Goal: Task Accomplishment & Management: Complete application form

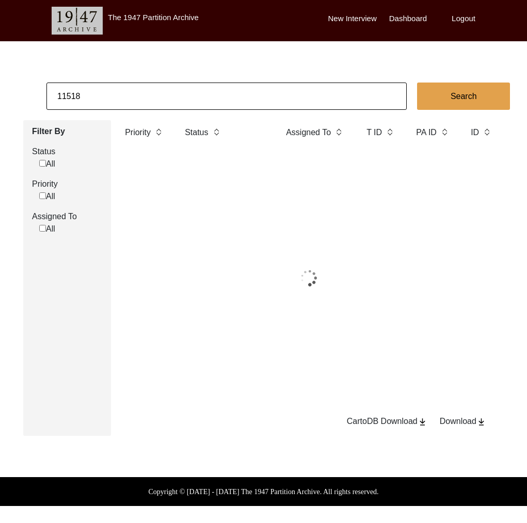
click at [118, 83] on input "11518" at bounding box center [226, 96] width 360 height 27
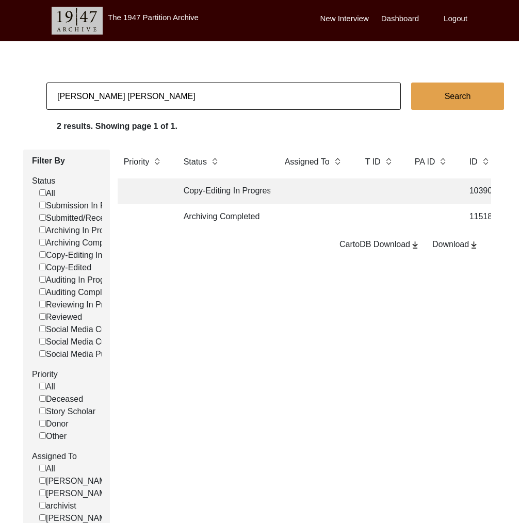
type input "[PERSON_NAME] [PERSON_NAME]"
checkbox input "false"
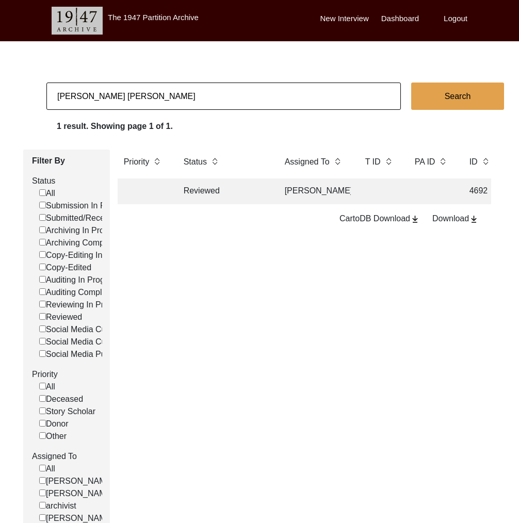
click at [151, 104] on input "[PERSON_NAME] [PERSON_NAME]" at bounding box center [223, 96] width 354 height 27
click at [208, 193] on td "Reviewed" at bounding box center [223, 192] width 93 height 26
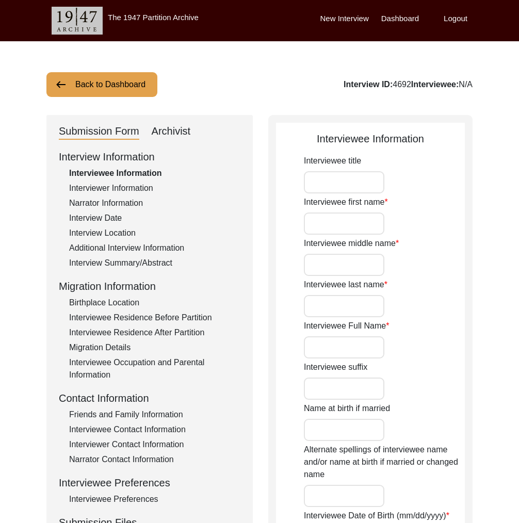
type input "Mr."
type input "Nand"
type input "Lal"
type input "Bhatia"
type input "[PERSON_NAME] [PERSON_NAME]"
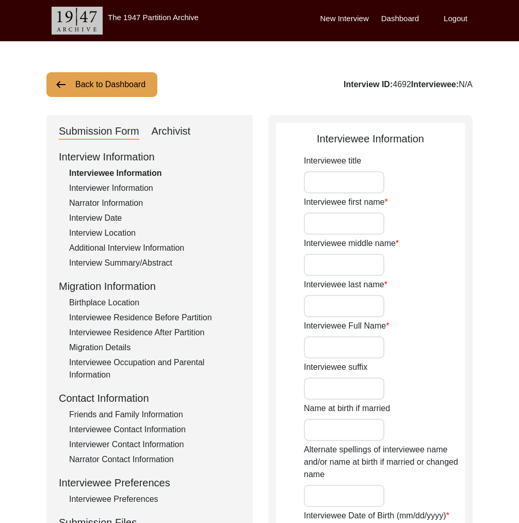
type input "[DATE]"
type input "81"
type input "[DEMOGRAPHIC_DATA]"
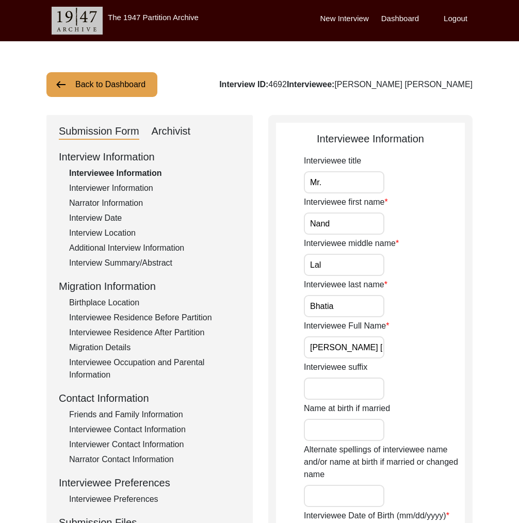
click at [185, 200] on div "Narrator Information" at bounding box center [154, 203] width 171 height 12
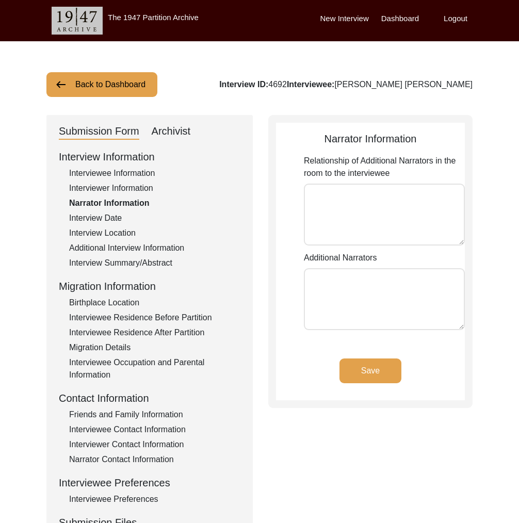
click at [181, 188] on div "Interviewer Information" at bounding box center [154, 188] width 171 height 12
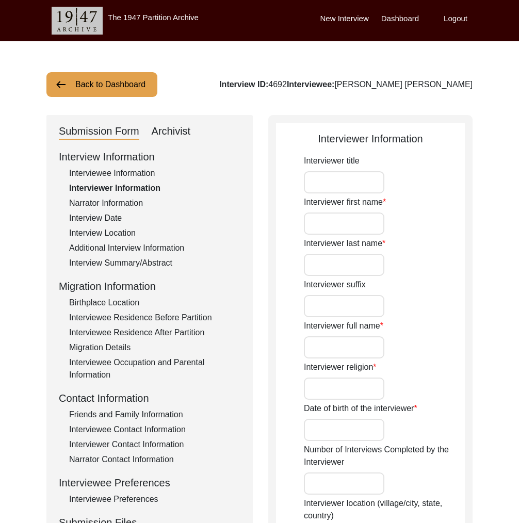
type input "Ms."
type input "Tript"
type input "Kaur"
type input "[PERSON_NAME]"
type input "n/a"
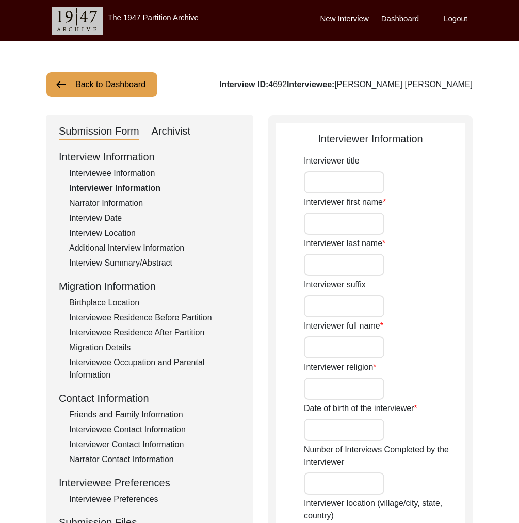
type input "n/a"
type input "Ms."
type input "Tript"
type input "Kaur"
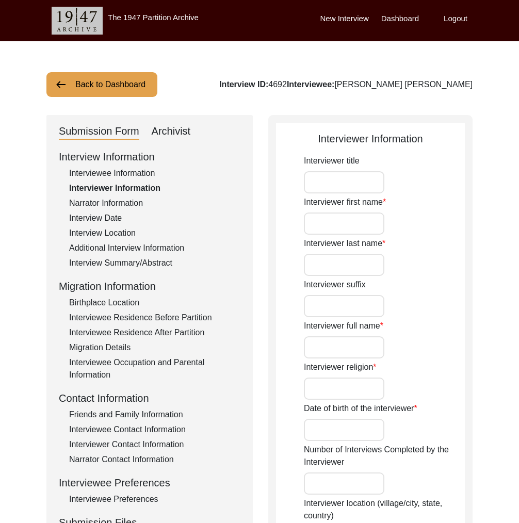
type input "[PERSON_NAME]"
type input "Story Scholar"
type textarea "I am [PERSON_NAME], a [DEMOGRAPHIC_DATA] student of BA (Hons) [DEMOGRAPHIC_DATA…"
type input "n/a"
type textarea "n/a"
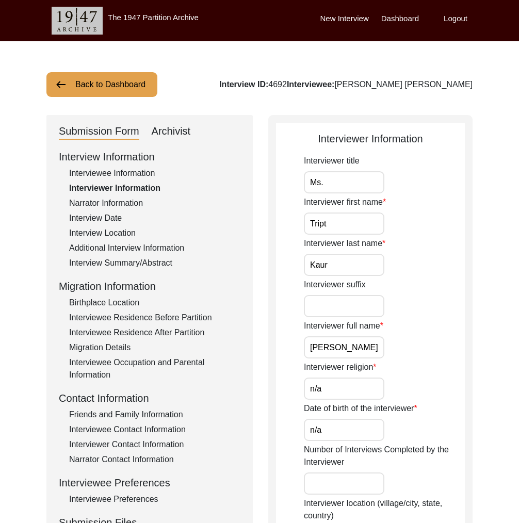
click at [188, 133] on div "Archivist" at bounding box center [171, 131] width 39 height 17
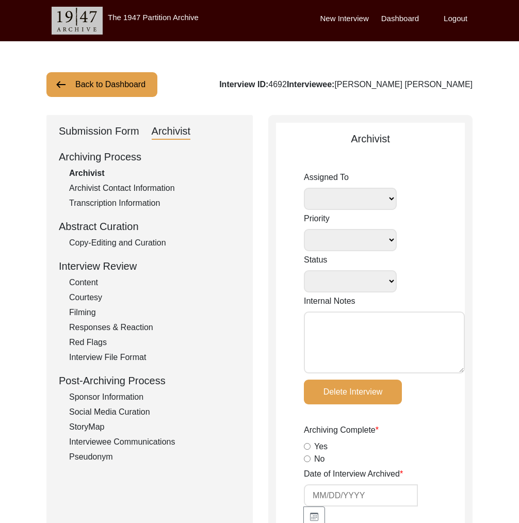
select select
select select "Reviewed"
type textarea "Audited by [PERSON_NAME]. Assigned for reviews to [PERSON_NAME] by [PERSON_NAME…"
radio input "true"
type input "[DATE]"
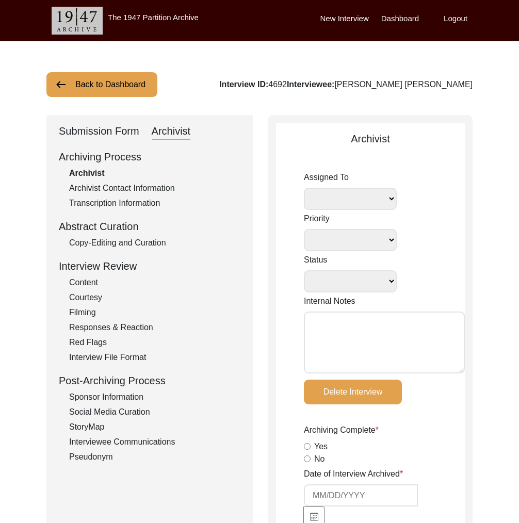
radio input "true"
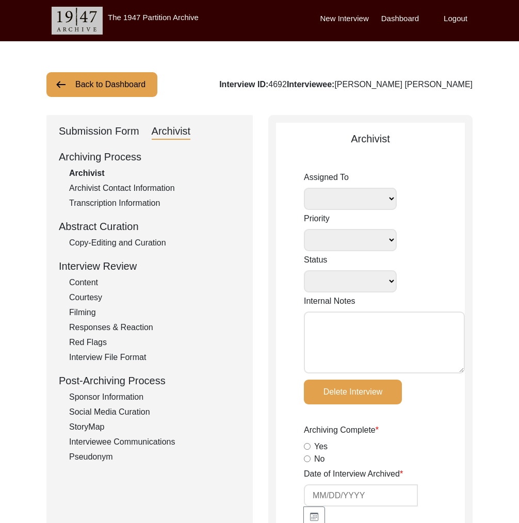
radio input "true"
type input "01:43:00"
radio input "true"
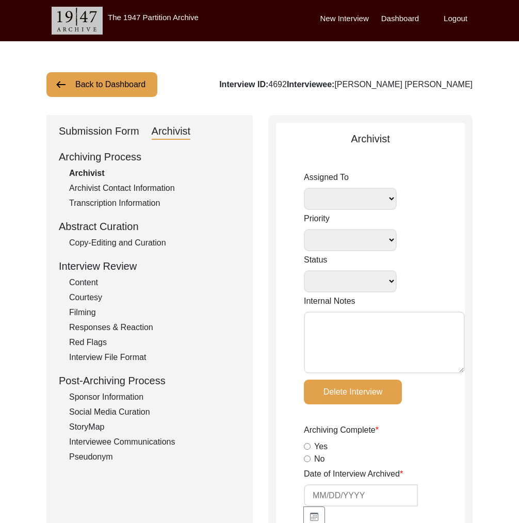
radio input "true"
type input "12"
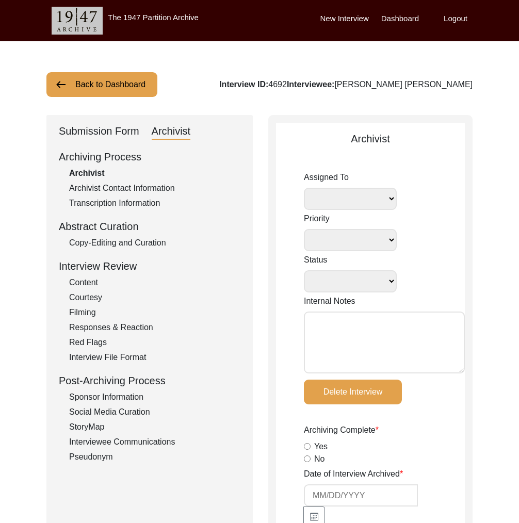
radio input "true"
type input ".mp4"
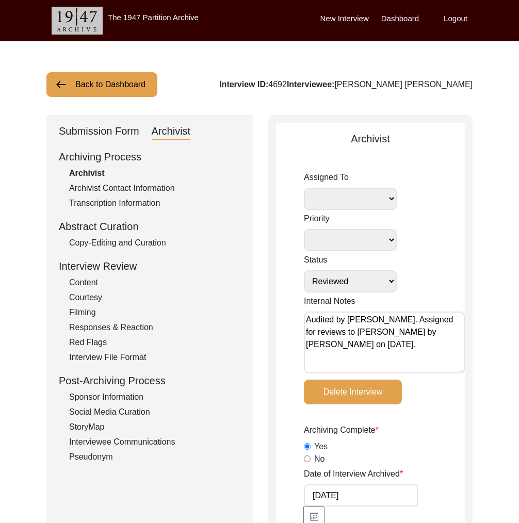
select select
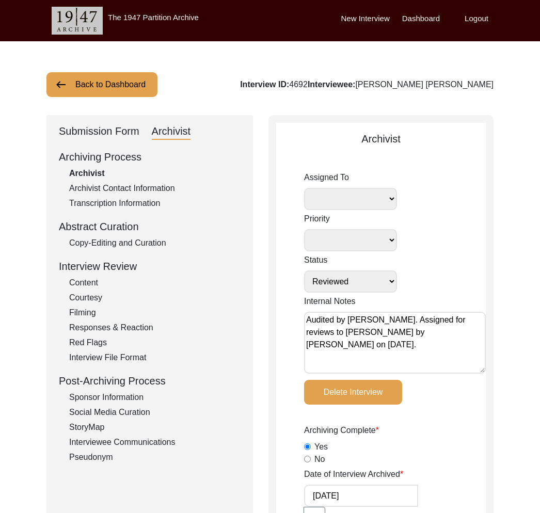
click at [99, 134] on div "Submission Form" at bounding box center [99, 131] width 80 height 17
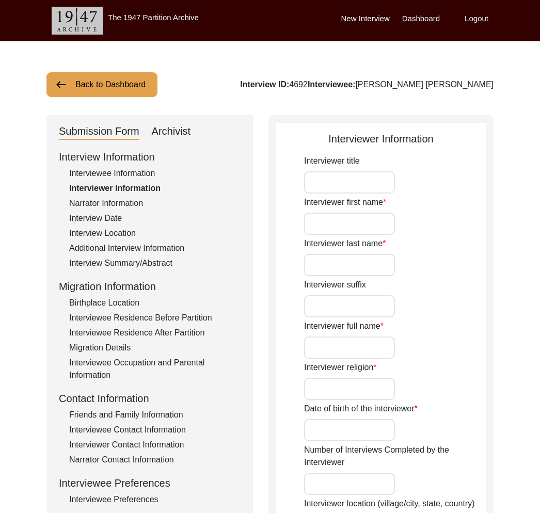
type input "Ms."
type input "Tript"
type input "Kaur"
type input "[PERSON_NAME]"
type input "n/a"
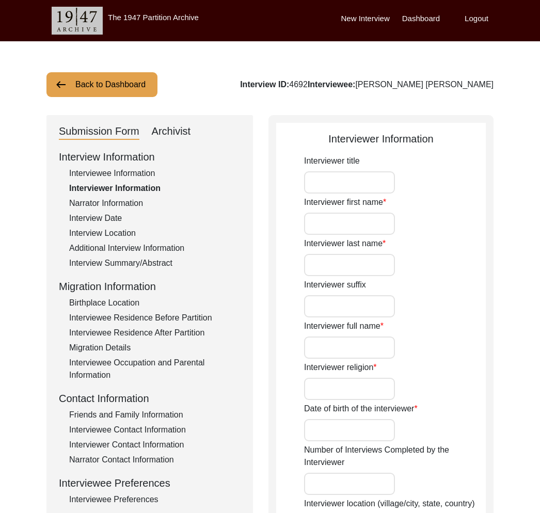
type input "n/a"
type input "Ms."
type input "Tript"
type input "Kaur"
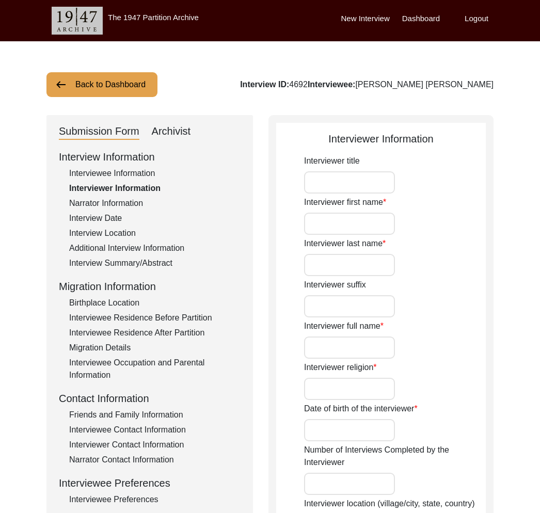
type input "[PERSON_NAME]"
type input "Story Scholar"
type textarea "I am [PERSON_NAME], a [DEMOGRAPHIC_DATA] student of BA (Hons) [DEMOGRAPHIC_DATA…"
type input "n/a"
type textarea "n/a"
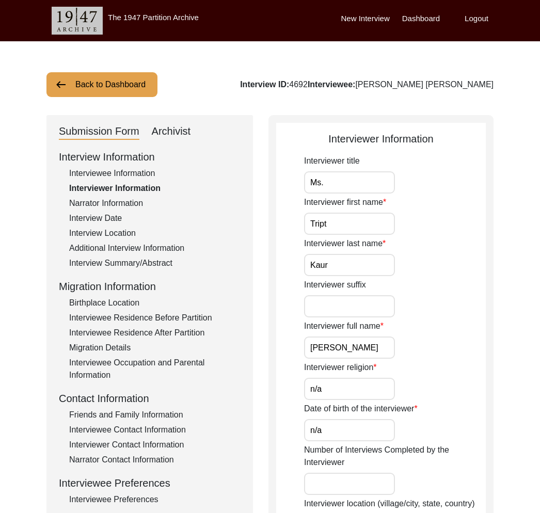
scroll to position [150, 0]
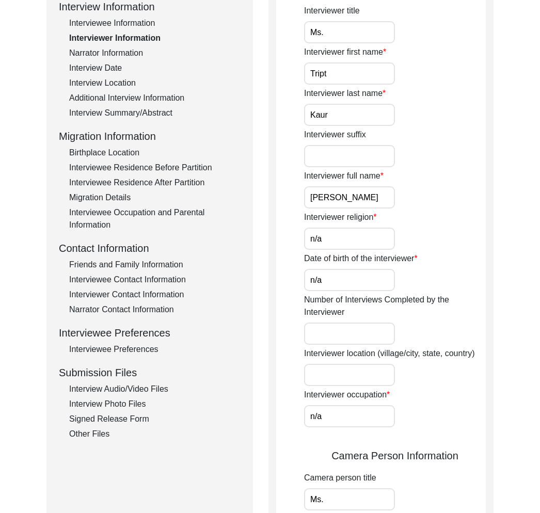
click at [139, 388] on div "Interview Audio/Video Files" at bounding box center [154, 389] width 171 height 12
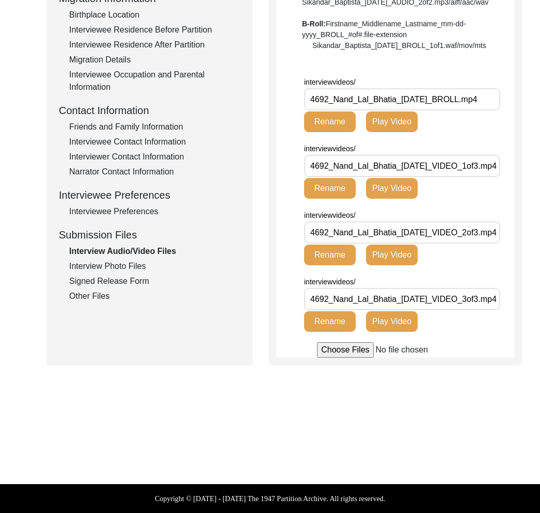
scroll to position [0, 0]
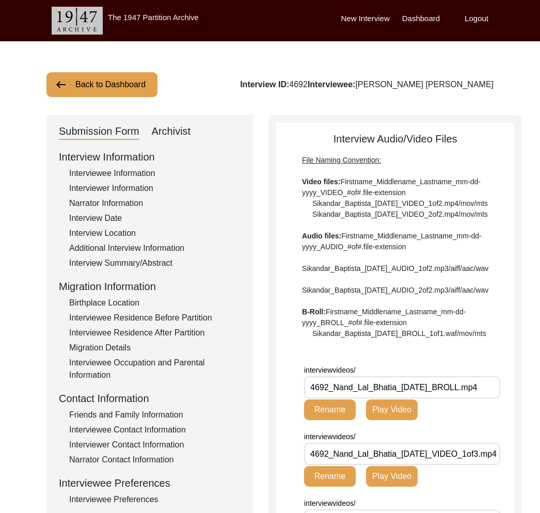
click at [182, 134] on div "Archivist" at bounding box center [171, 131] width 39 height 17
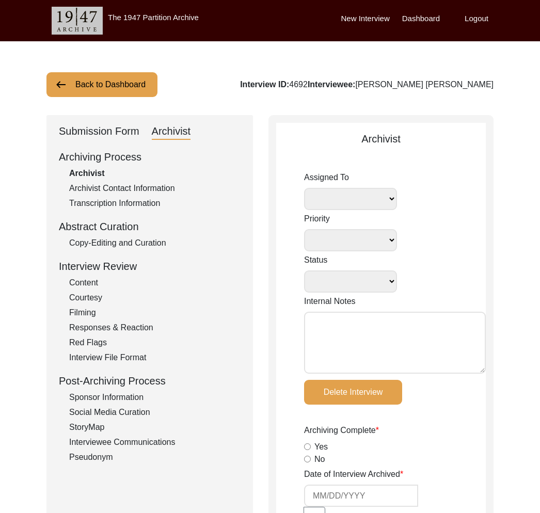
select select
select select "Reviewed"
type textarea "Audited by [PERSON_NAME]. Assigned for reviews to [PERSON_NAME] by [PERSON_NAME…"
radio input "true"
type input "[DATE]"
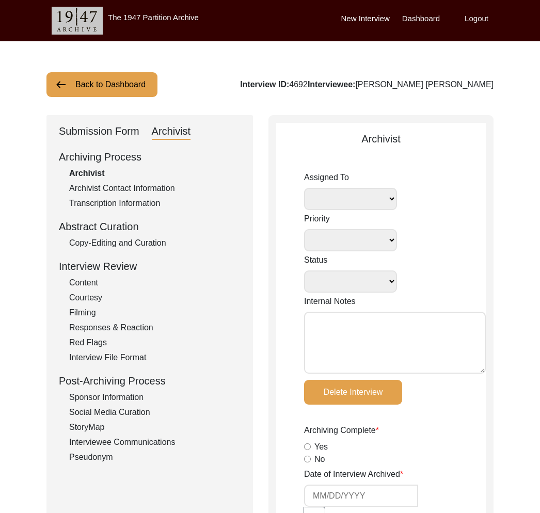
radio input "true"
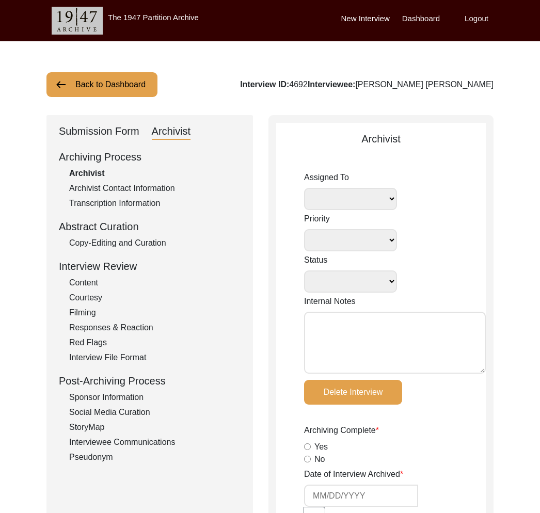
radio input "true"
type input "01:43:00"
radio input "true"
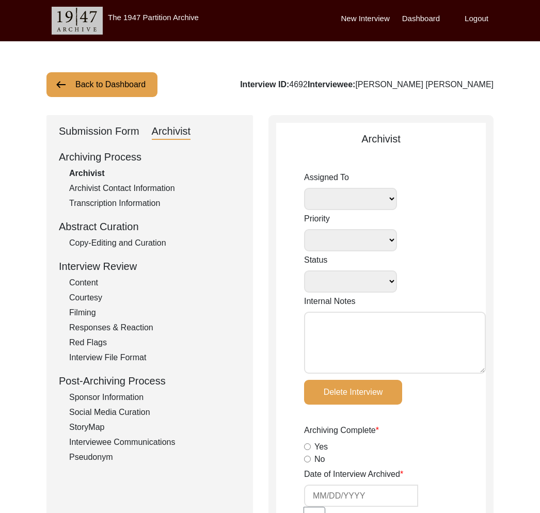
radio input "true"
type input "12"
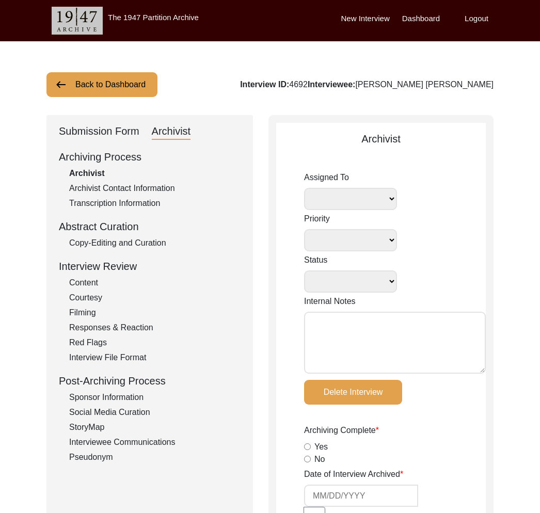
radio input "true"
type input ".mp4"
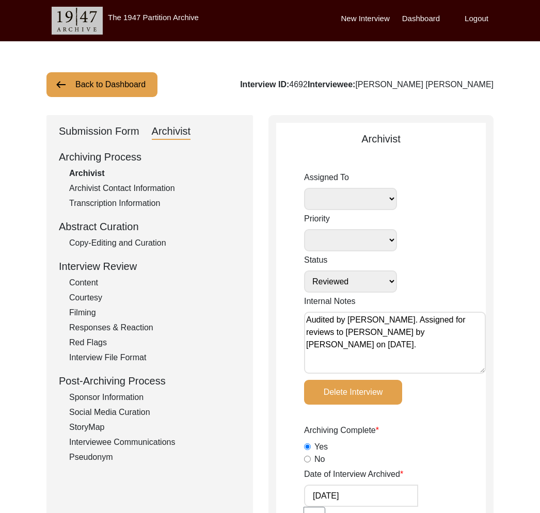
select select
click at [162, 183] on div "Archivist Contact Information" at bounding box center [154, 188] width 171 height 12
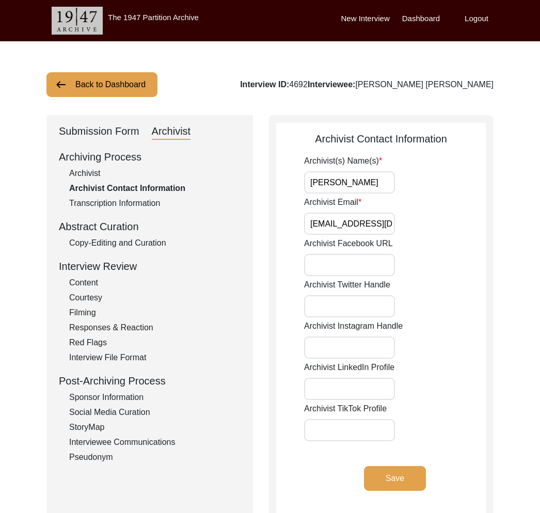
click at [120, 130] on div "Submission Form" at bounding box center [99, 131] width 80 height 17
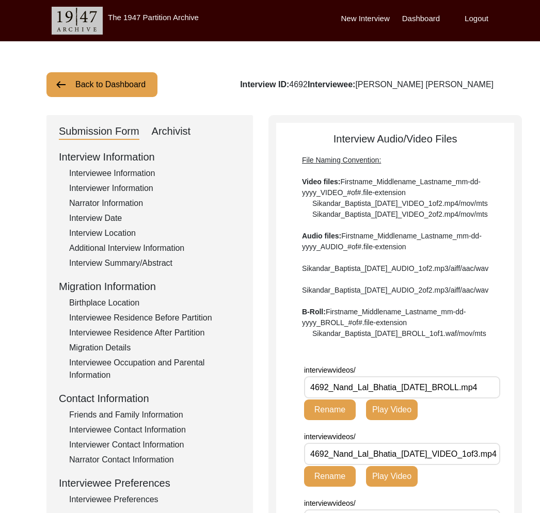
click at [452, 83] on div "Interview ID: 4692 Interviewee: [PERSON_NAME] [PERSON_NAME]" at bounding box center [366, 84] width 253 height 12
drag, startPoint x: 449, startPoint y: 84, endPoint x: 507, endPoint y: 89, distance: 58.0
click at [493, 89] on div "Interview ID: 4692 Interviewee: [PERSON_NAME] [PERSON_NAME]" at bounding box center [366, 84] width 253 height 12
copy div "[PERSON_NAME] [PERSON_NAME]"
click at [145, 422] on div "Interview Information Interviewee Information Interviewer Information Narrator …" at bounding box center [150, 369] width 182 height 441
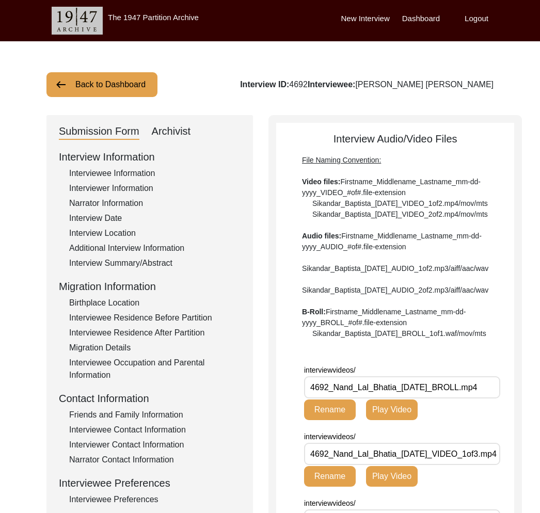
click at [141, 417] on div "Friends and Family Information" at bounding box center [154, 415] width 171 height 12
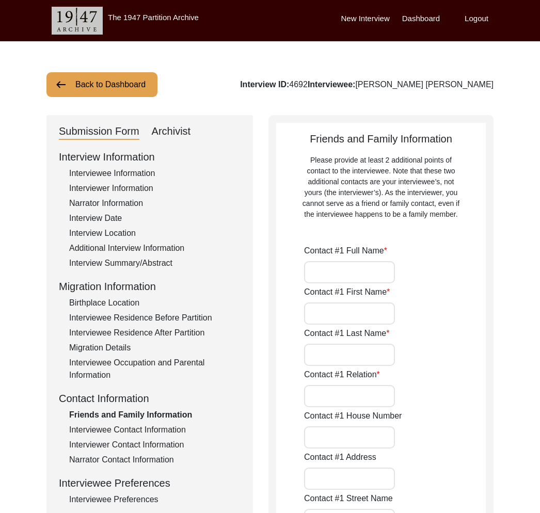
type input "[PERSON_NAME]"
type input "Bhatia"
type input "Grand Son"
type input "House No. 1414"
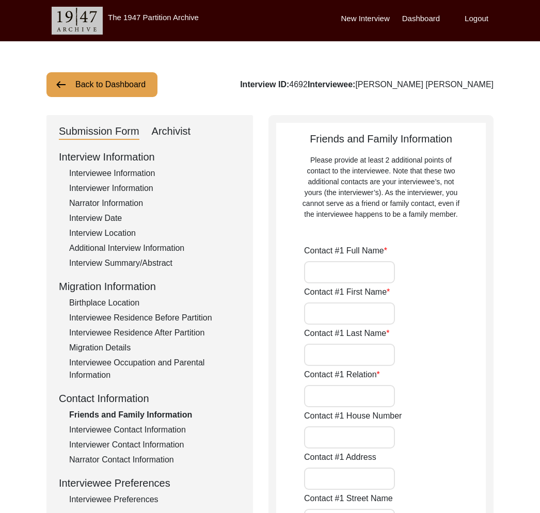
type input "House No. 1414, [PERSON_NAME] Nagar"
type input "[PERSON_NAME] Nagar"
type input "[GEOGRAPHIC_DATA]"
type input "110009"
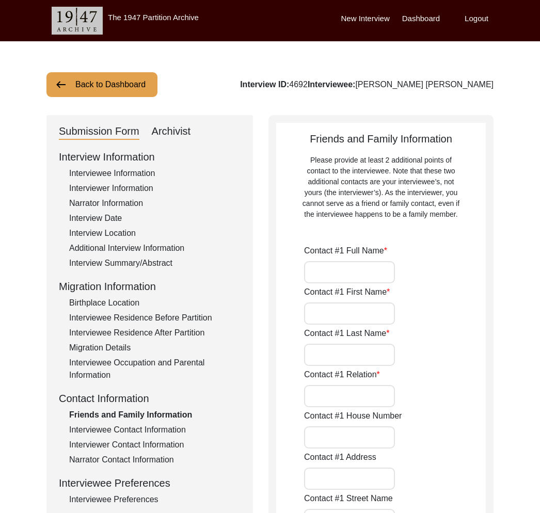
type input "[GEOGRAPHIC_DATA]"
type input "9899269296"
type input "[PERSON_NAME][EMAIL_ADDRESS][DOMAIN_NAME]"
type input "[PERSON_NAME]"
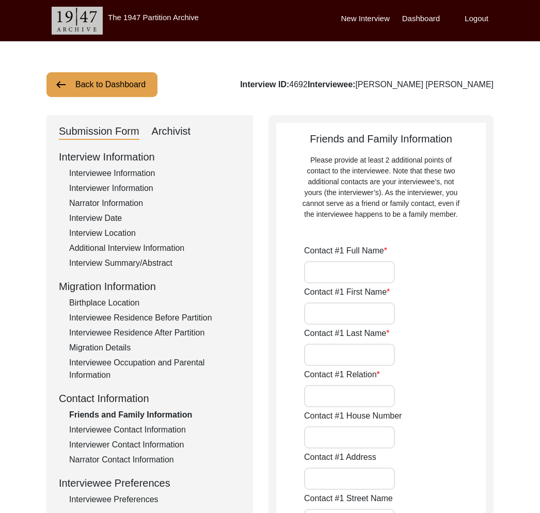
type input "Bhatia"
type input "Grand Daughter"
type input "House No. 1410"
type input "[STREET_ADDRESS][PERSON_NAME]"
type input "[PERSON_NAME] Nagar"
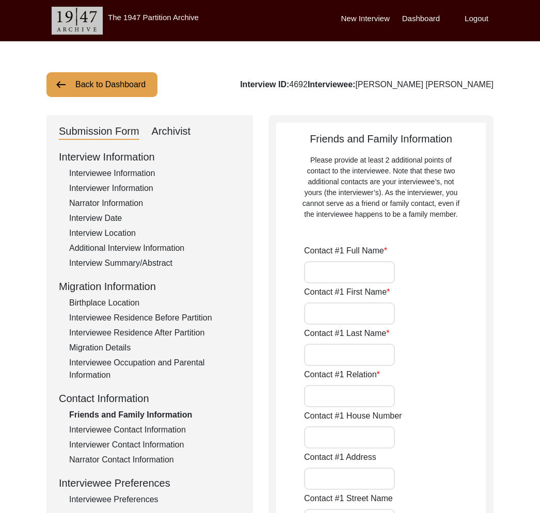
type input "[GEOGRAPHIC_DATA]"
type input "110009"
type input "[GEOGRAPHIC_DATA]"
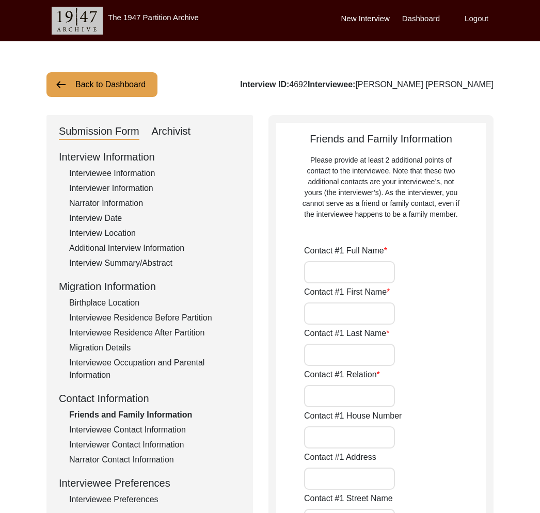
type input "9958465485"
type input "[EMAIL_ADDRESS][DOMAIN_NAME]"
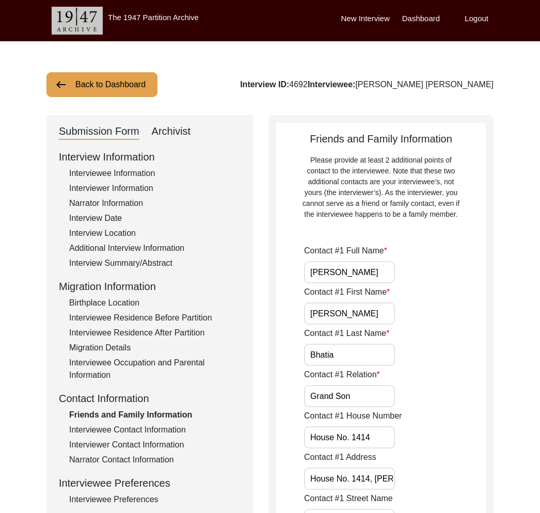
click at [124, 171] on div "Interviewee Information" at bounding box center [154, 173] width 171 height 12
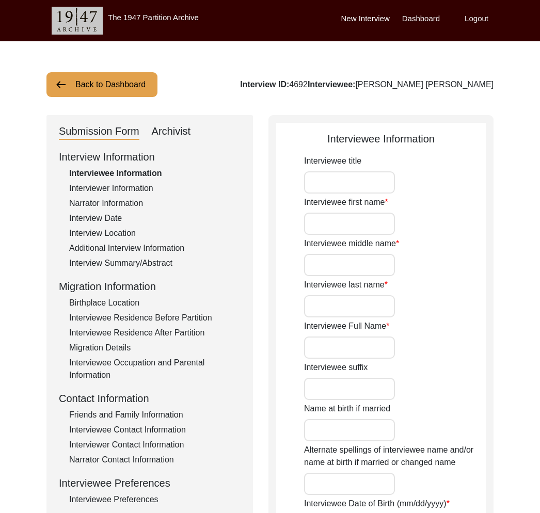
type input "Mr."
type input "Nand"
type input "Lal"
type input "Bhatia"
type input "[PERSON_NAME] [PERSON_NAME]"
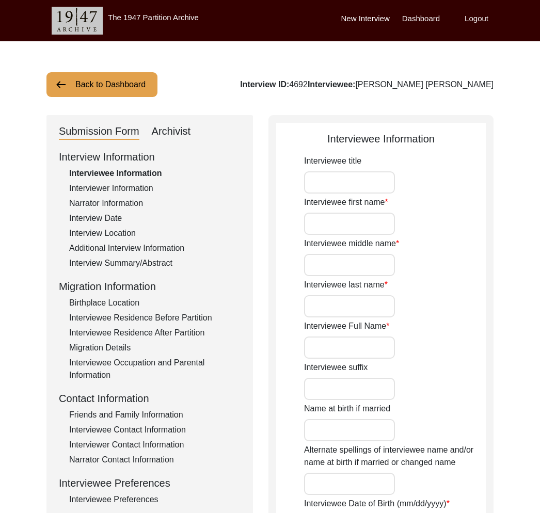
type input "[DATE]"
type input "81"
type input "[DEMOGRAPHIC_DATA]"
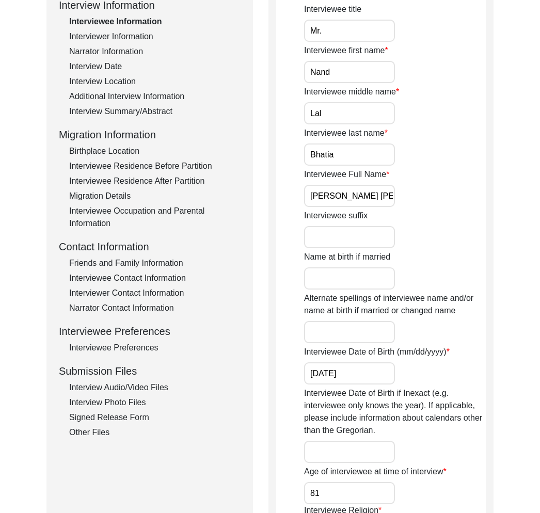
scroll to position [337, 0]
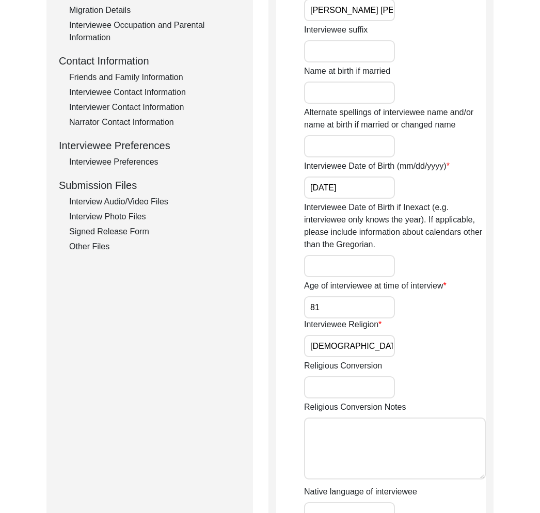
click at [116, 235] on div "Signed Release Form" at bounding box center [154, 231] width 171 height 12
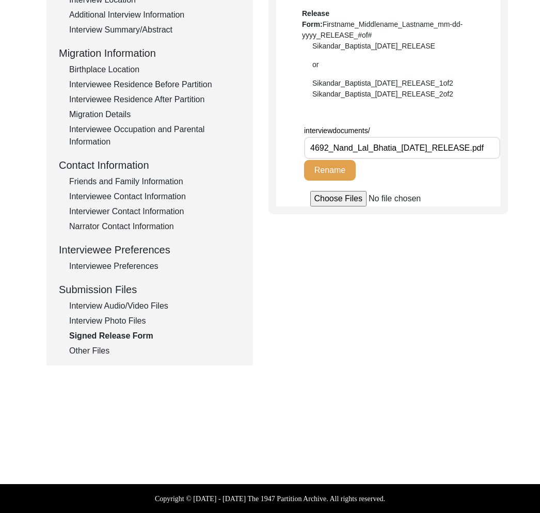
click at [134, 318] on div "Interview Photo Files" at bounding box center [154, 321] width 171 height 12
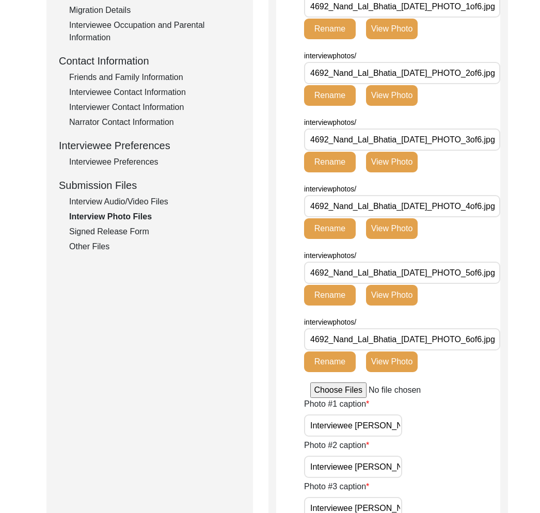
click at [143, 202] on div "Interview Audio/Video Files" at bounding box center [154, 202] width 171 height 12
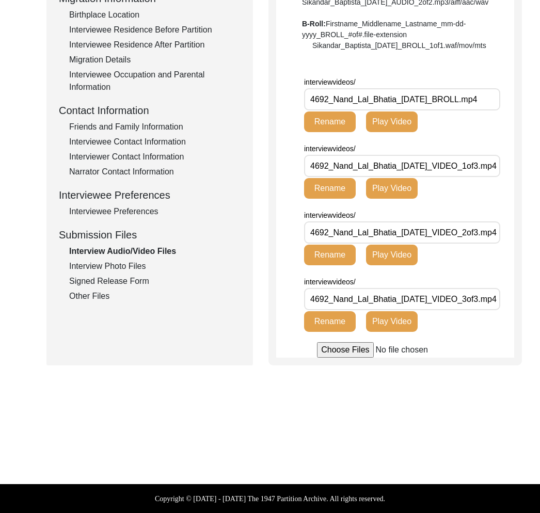
scroll to position [0, 0]
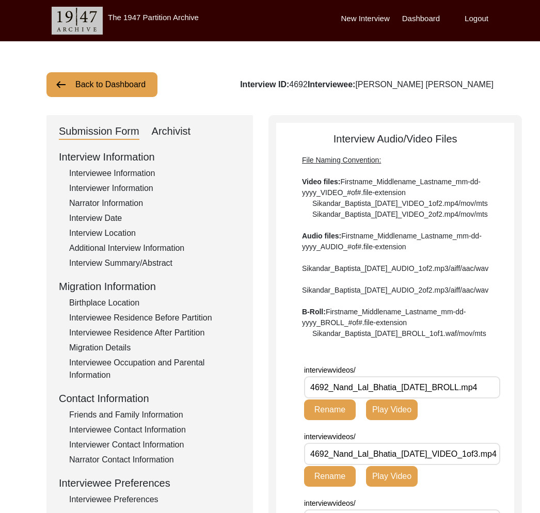
click at [129, 89] on button "Back to Dashboard" at bounding box center [101, 84] width 111 height 25
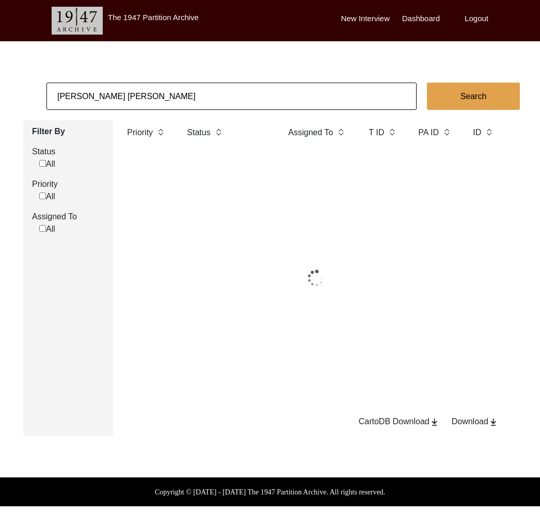
click at [138, 92] on input "[PERSON_NAME] [PERSON_NAME]" at bounding box center [231, 96] width 370 height 27
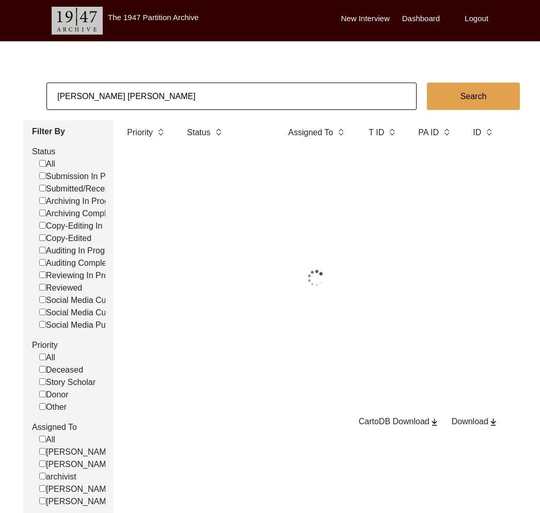
click at [138, 92] on input "[PERSON_NAME] [PERSON_NAME]" at bounding box center [231, 96] width 370 height 27
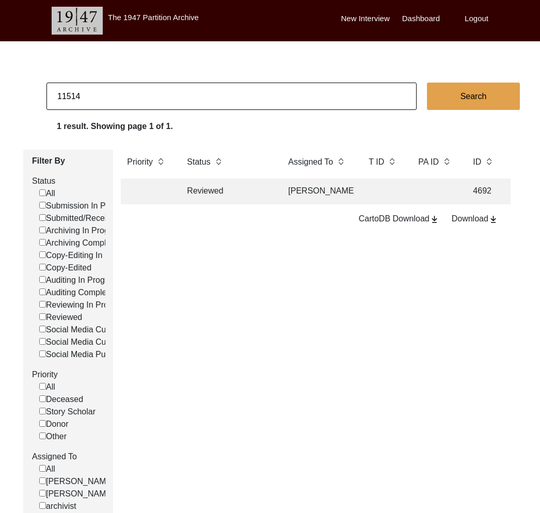
type input "11514"
checkbox input "false"
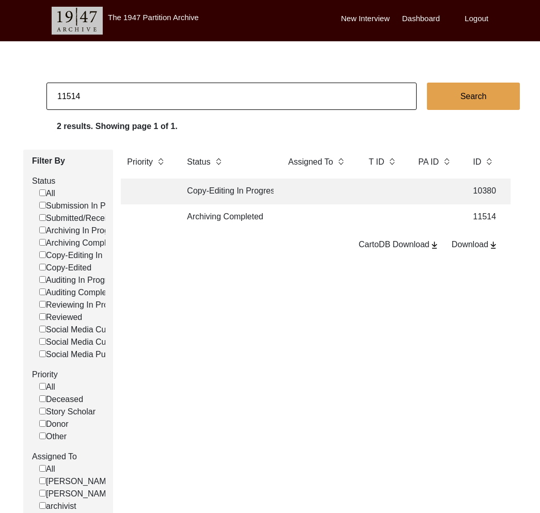
click at [211, 216] on td "Archiving Completed" at bounding box center [227, 217] width 93 height 26
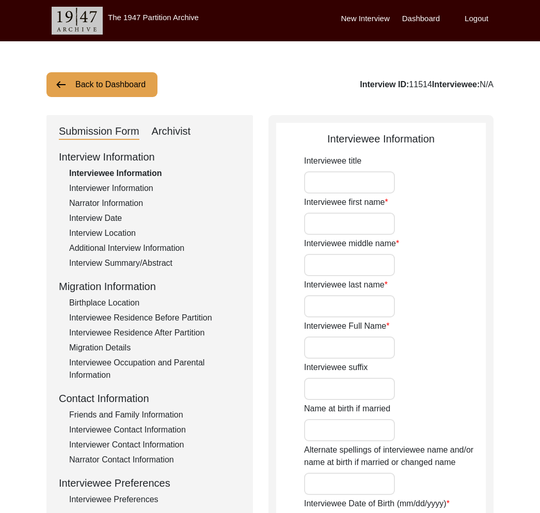
type input "Mr."
type input "Kishan"
type input "[PERSON_NAME]"
type input "Deene"
type input "[PERSON_NAME]"
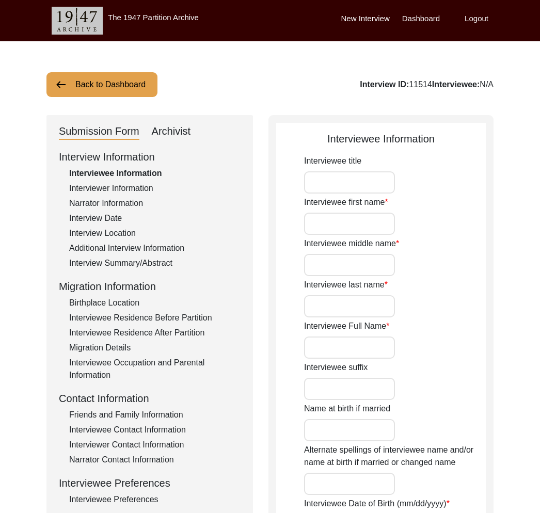
type input "[DATE]"
type input "86"
type input "[DEMOGRAPHIC_DATA]"
type textarea "Became a [DEMOGRAPHIC_DATA] under pressure when he was a child. [PERSON_NAME] t…"
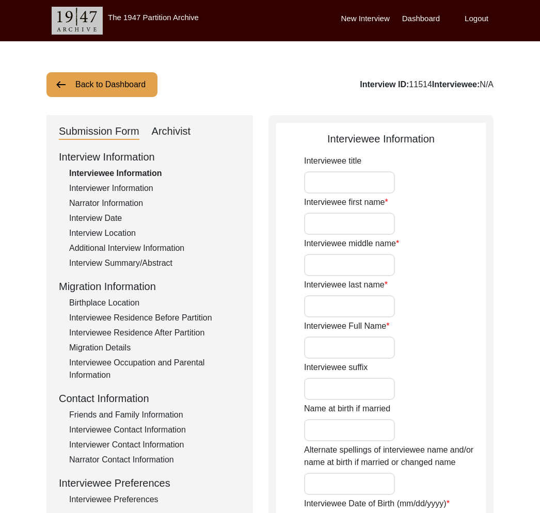
type input "[DEMOGRAPHIC_DATA]"
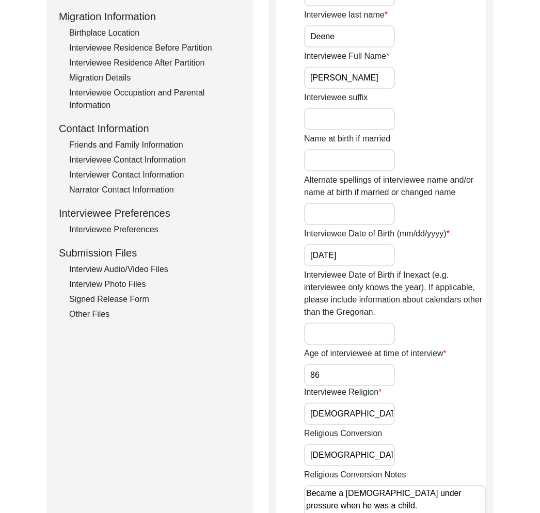
click at [80, 310] on div "Other Files" at bounding box center [154, 314] width 171 height 12
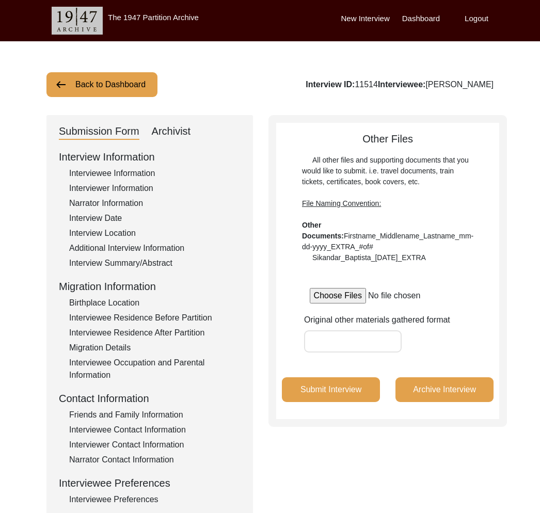
drag, startPoint x: 108, startPoint y: 400, endPoint x: 115, endPoint y: 413, distance: 15.0
click at [110, 401] on div "Contact Information" at bounding box center [150, 398] width 182 height 15
click at [115, 413] on div "Friends and Family Information" at bounding box center [154, 415] width 171 height 12
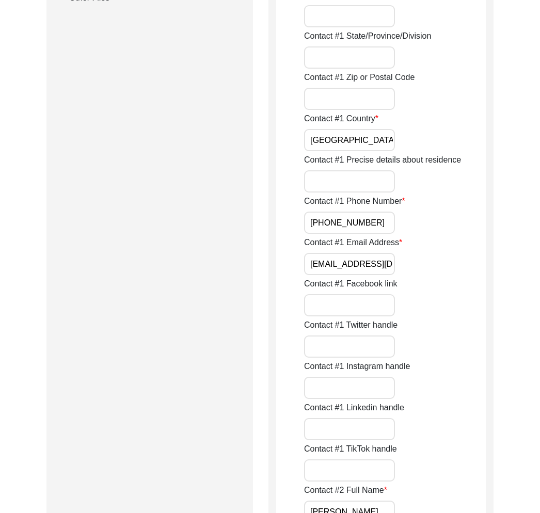
scroll to position [645, 0]
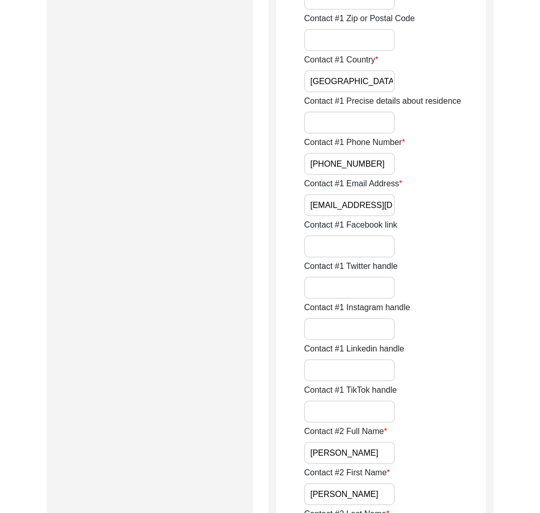
click at [359, 207] on input "[EMAIL_ADDRESS][DOMAIN_NAME]" at bounding box center [349, 205] width 91 height 22
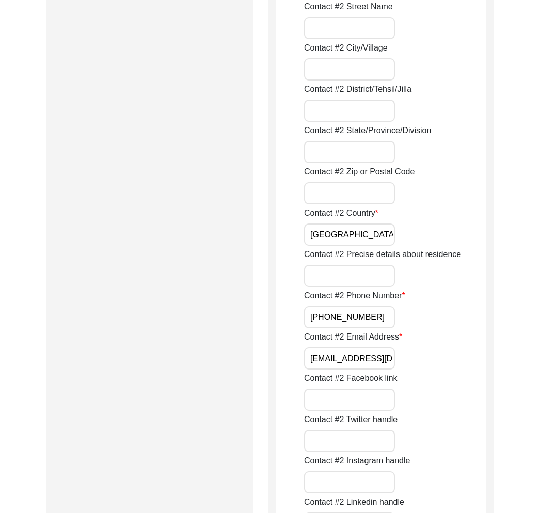
scroll to position [1411, 0]
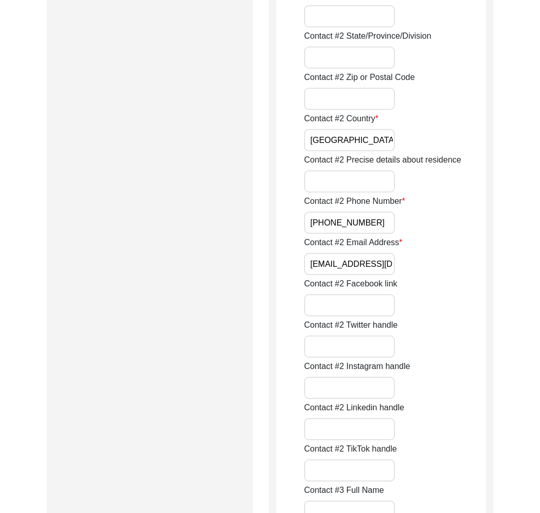
click at [370, 264] on input "[EMAIL_ADDRESS][DOMAIN_NAME]" at bounding box center [349, 264] width 91 height 22
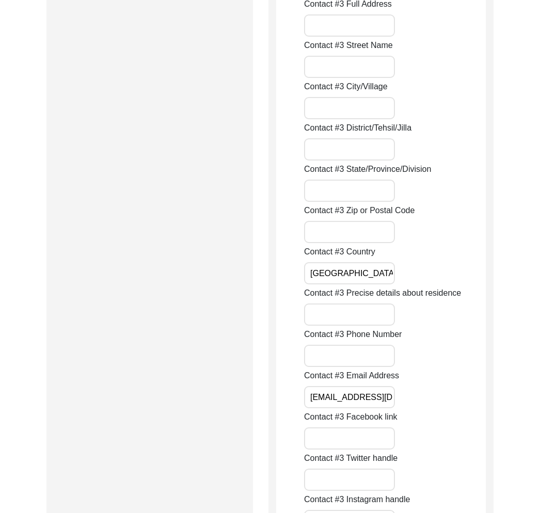
scroll to position [2208, 0]
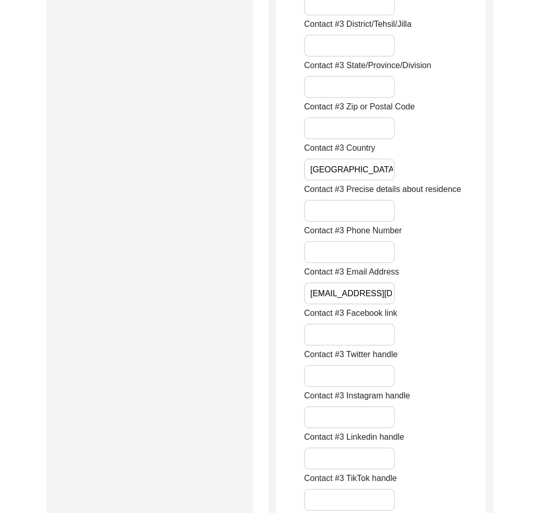
click at [378, 287] on input "[EMAIL_ADDRESS][DOMAIN_NAME]" at bounding box center [349, 293] width 91 height 22
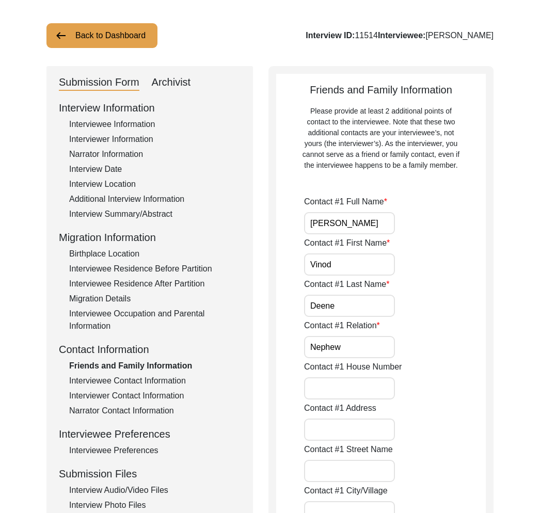
scroll to position [183, 0]
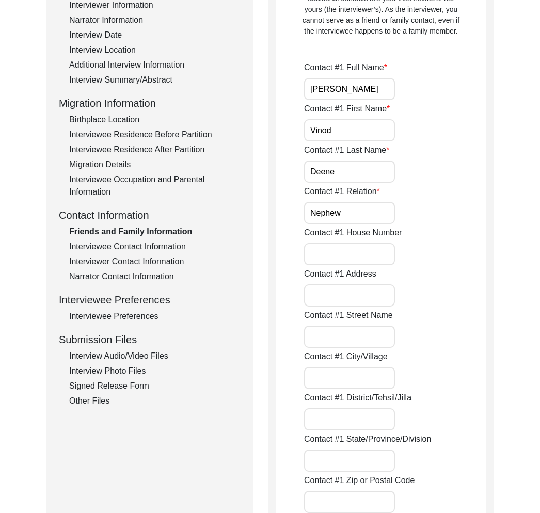
click at [150, 245] on div "Interviewee Contact Information" at bounding box center [154, 246] width 171 height 12
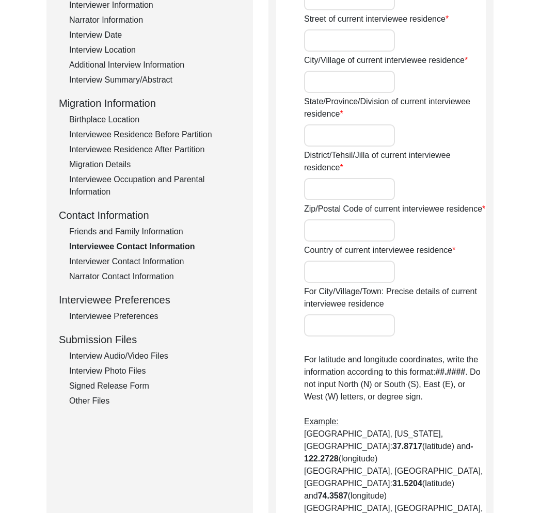
click at [150, 245] on div "Interviewee Contact Information" at bounding box center [154, 246] width 171 height 12
type input "Bheem Nagar"
type input "Old Fort"
type input "Bidar"
type input "[GEOGRAPHIC_DATA]"
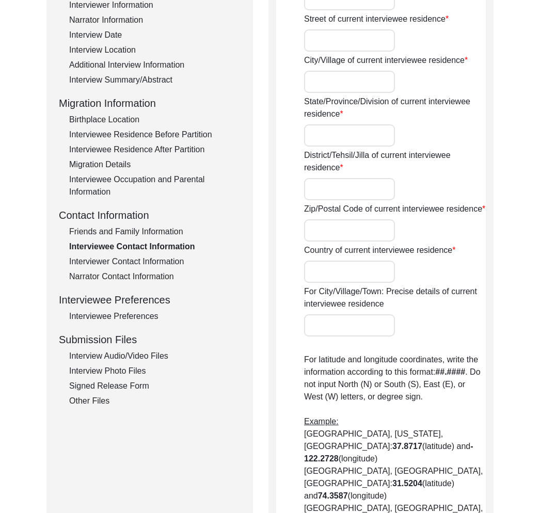
type input "[GEOGRAPHIC_DATA]"
type input "585401"
type input "[GEOGRAPHIC_DATA]"
type input "Bidar, [GEOGRAPHIC_DATA], [GEOGRAPHIC_DATA], [GEOGRAPHIC_DATA], [GEOGRAPHIC_DAT…"
type input "17.9104"
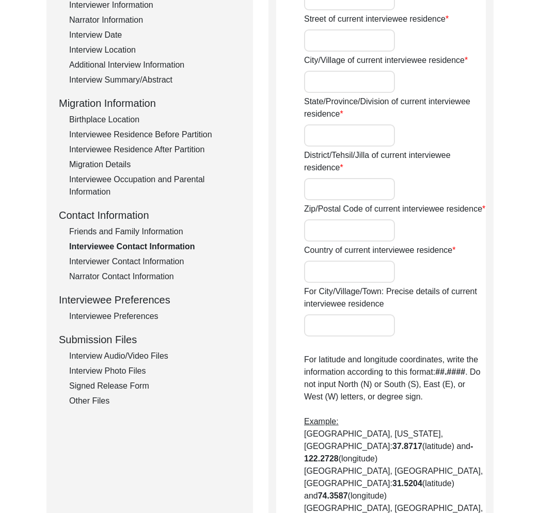
type input "77.5199"
type input "[PHONE_NUMBER]"
type input "[EMAIL_ADDRESS][DOMAIN_NAME]"
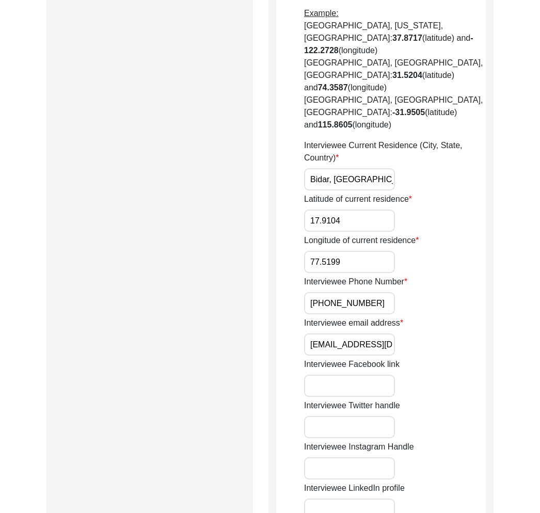
scroll to position [0, 0]
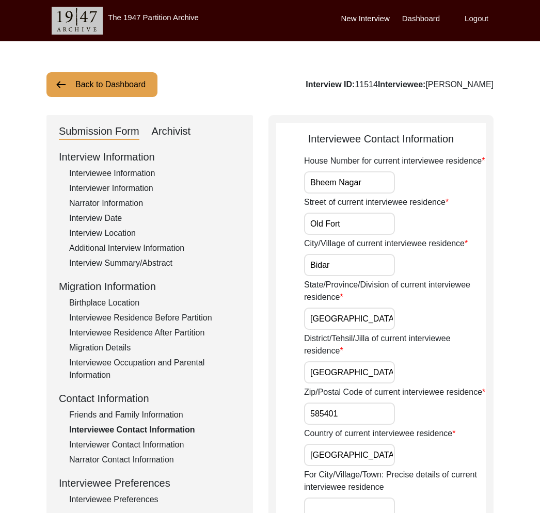
drag, startPoint x: 492, startPoint y: 84, endPoint x: 425, endPoint y: 86, distance: 67.6
click at [425, 86] on div "Interview ID: 11514 Interviewee: [PERSON_NAME]" at bounding box center [399, 84] width 188 height 12
copy div "[PERSON_NAME]"
click at [120, 84] on button "Back to Dashboard" at bounding box center [101, 84] width 111 height 25
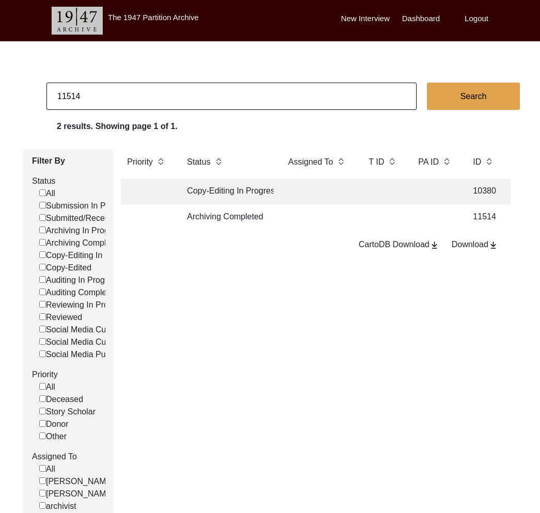
click at [129, 99] on input "11514" at bounding box center [231, 96] width 370 height 27
paste input "[EMAIL_ADDRESS][DOMAIN_NAME]"
type input "[EMAIL_ADDRESS][DOMAIN_NAME]"
click at [129, 99] on input "[EMAIL_ADDRESS][DOMAIN_NAME]" at bounding box center [231, 96] width 370 height 27
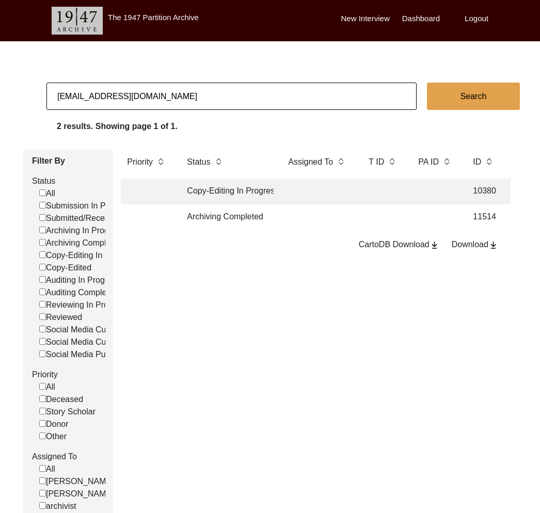
click at [129, 99] on input "[EMAIL_ADDRESS][DOMAIN_NAME]" at bounding box center [231, 96] width 370 height 27
click at [120, 96] on input at bounding box center [231, 96] width 370 height 27
paste input "11526"
type input "11526"
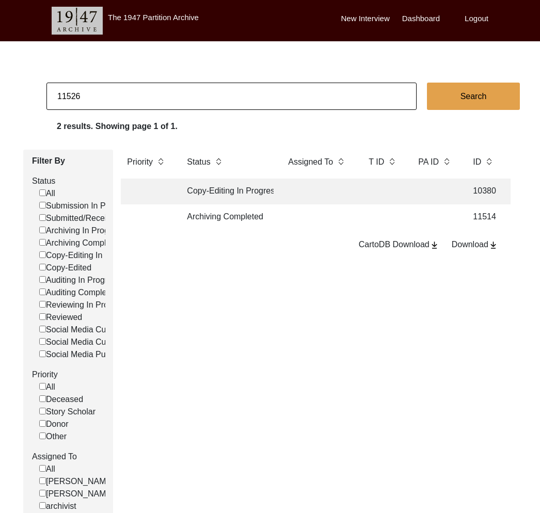
checkbox input "false"
click at [261, 217] on td "Archiving Completed" at bounding box center [227, 217] width 93 height 26
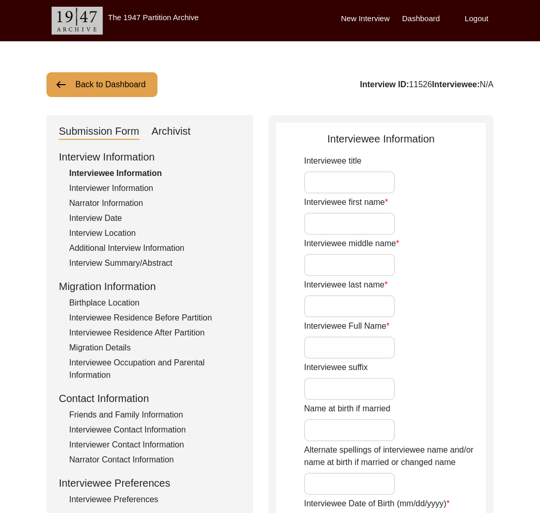
type input "Mr."
type input "[PERSON_NAME]"
type input "N/A"
type input "Amlapuri"
type input "[PERSON_NAME] Amlapuri"
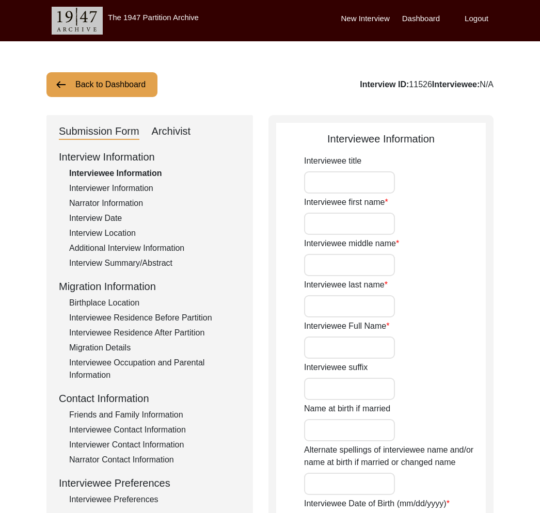
type input "[DATE]"
type input "89"
type input "[DEMOGRAPHIC_DATA]"
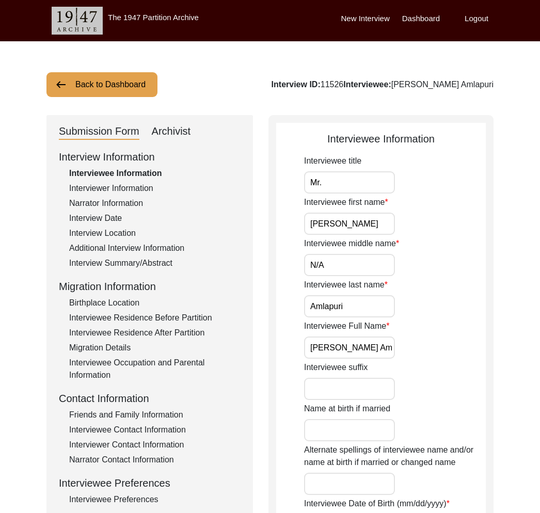
click at [151, 414] on div "Friends and Family Information" at bounding box center [154, 415] width 171 height 12
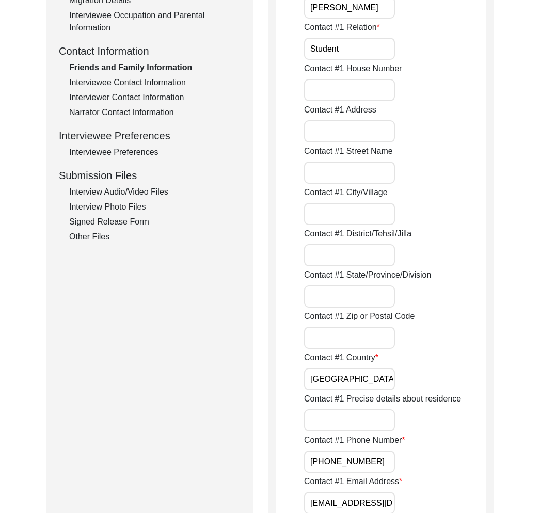
scroll to position [672, 0]
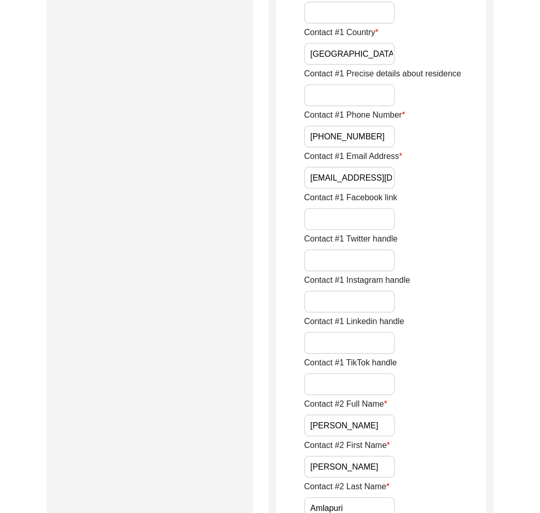
click at [342, 179] on input "[EMAIL_ADDRESS][DOMAIN_NAME]" at bounding box center [349, 178] width 91 height 22
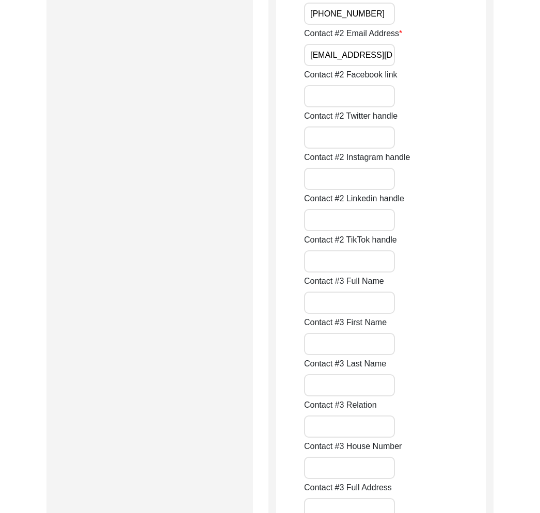
scroll to position [1614, 0]
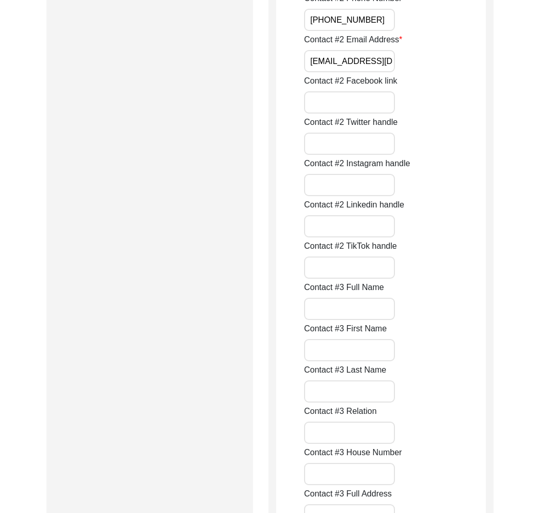
click at [344, 65] on input "[EMAIL_ADDRESS][DOMAIN_NAME]" at bounding box center [349, 61] width 91 height 22
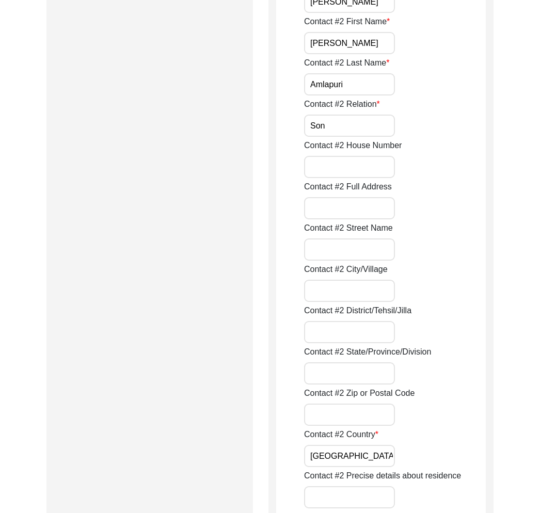
scroll to position [222, 0]
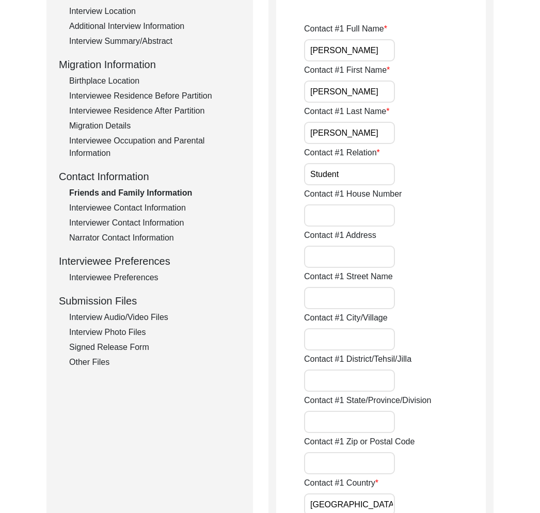
click at [126, 210] on div "Interviewee Contact Information" at bounding box center [154, 208] width 171 height 12
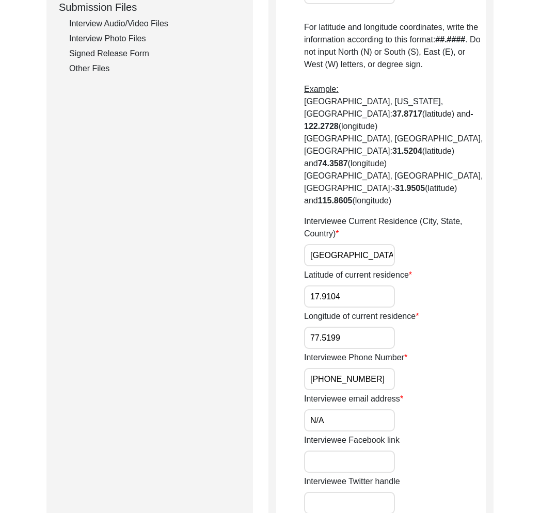
scroll to position [0, 0]
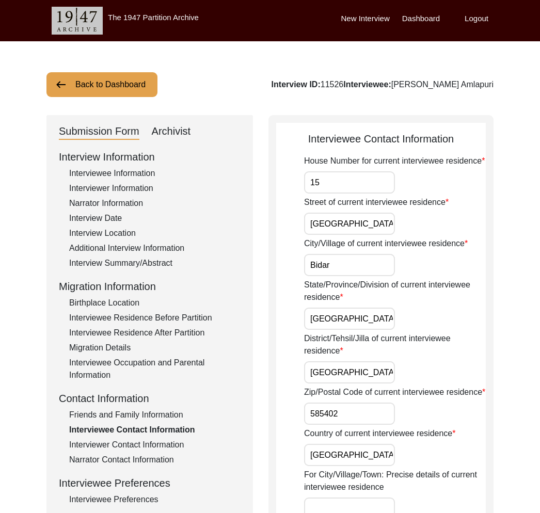
drag, startPoint x: 500, startPoint y: 82, endPoint x: 504, endPoint y: 85, distance: 5.5
drag, startPoint x: 459, startPoint y: 87, endPoint x: 426, endPoint y: 89, distance: 33.1
copy div "[PERSON_NAME] Amlapuri"
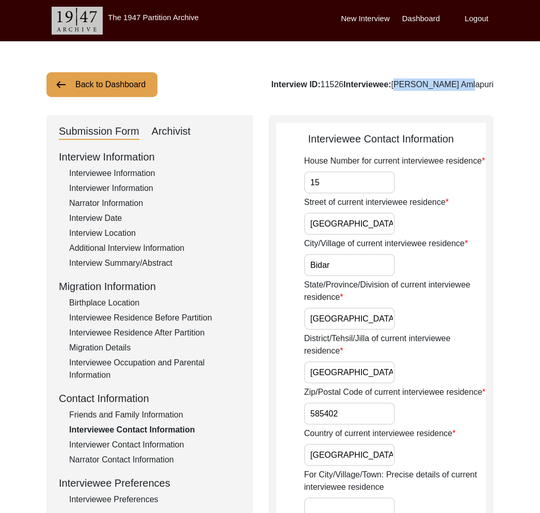
drag, startPoint x: 90, startPoint y: 76, endPoint x: 95, endPoint y: 82, distance: 8.0
click at [90, 77] on button "Back to Dashboard" at bounding box center [101, 84] width 111 height 25
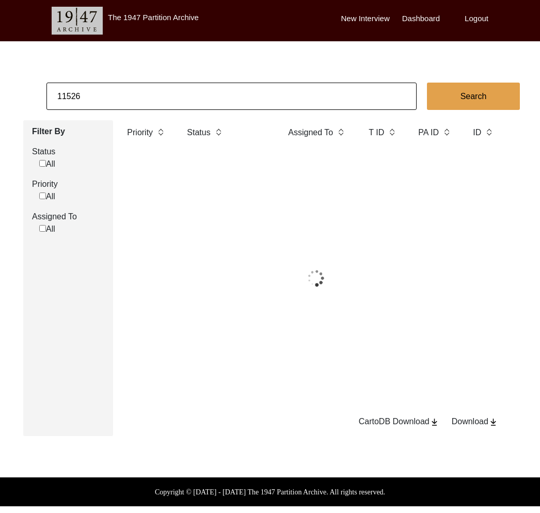
click at [103, 90] on input "11526" at bounding box center [231, 96] width 370 height 27
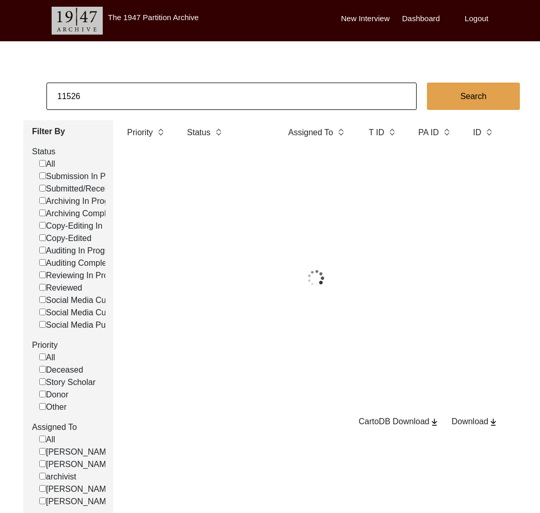
click at [103, 90] on input "11526" at bounding box center [231, 96] width 370 height 27
paste input "18"
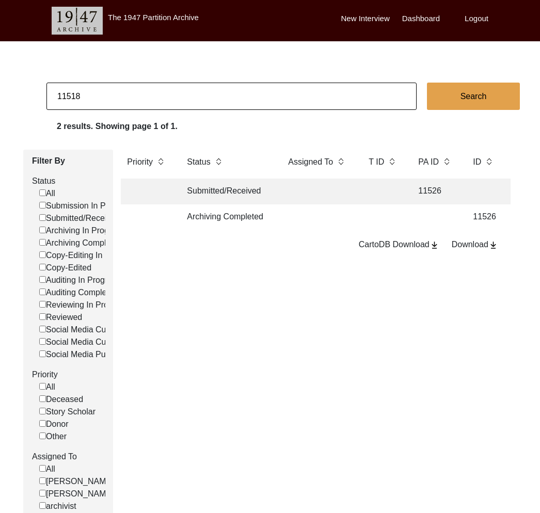
type input "11518"
checkbox input "false"
click at [202, 223] on td "Archiving Completed" at bounding box center [227, 217] width 93 height 26
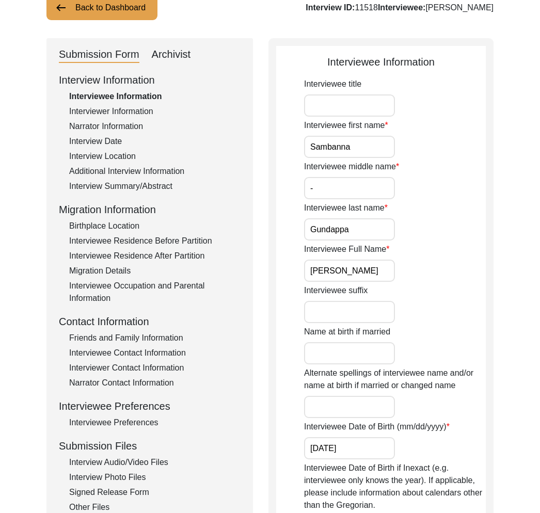
scroll to position [102, 0]
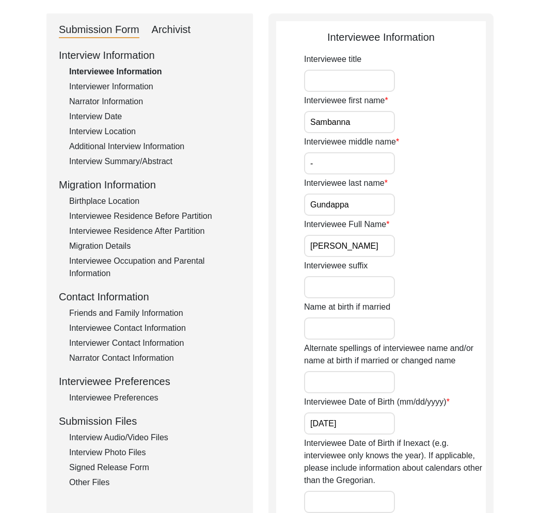
click at [120, 433] on div "Interview Audio/Video Files" at bounding box center [154, 437] width 171 height 12
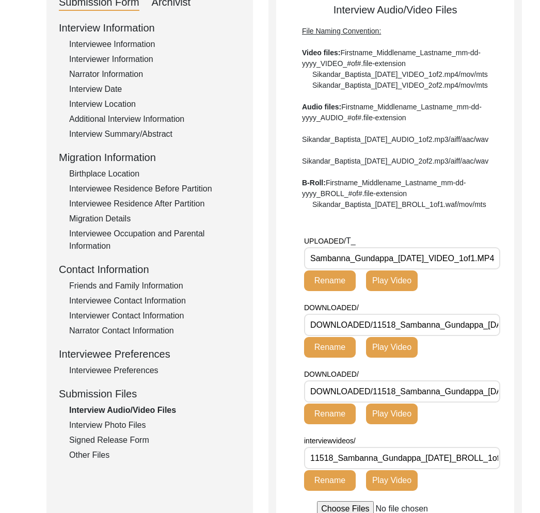
scroll to position [140, 0]
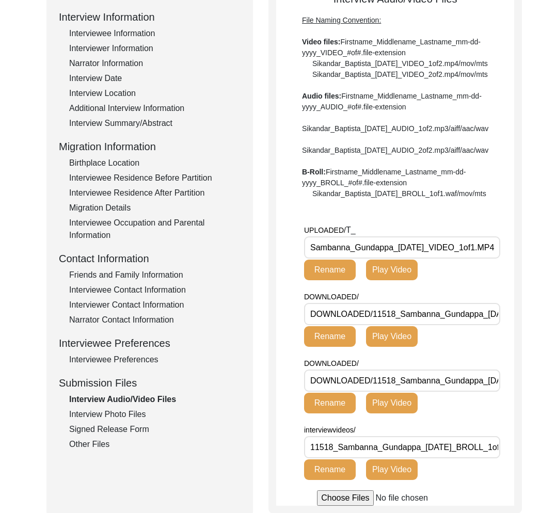
drag, startPoint x: 393, startPoint y: 281, endPoint x: 275, endPoint y: 281, distance: 117.6
click at [275, 281] on div "Interview Audio/Video Files File Naming Convention: Video files: Firstname_Midd…" at bounding box center [394, 244] width 253 height 538
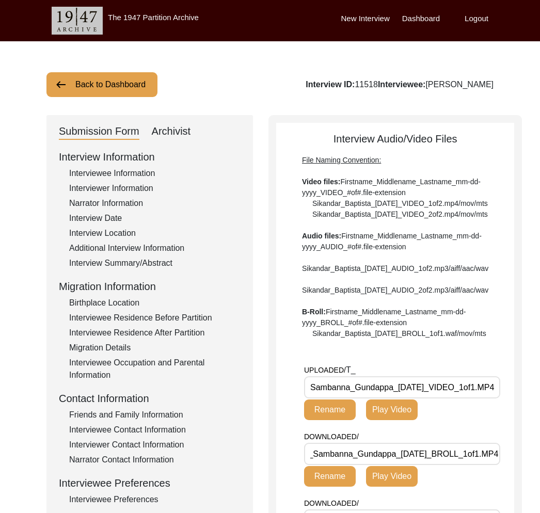
click at [122, 96] on div "Back to Dashboard Interview ID: 11518 Interviewee: [PERSON_NAME] Submission For…" at bounding box center [270, 385] width 540 height 689
click at [126, 91] on button "Back to Dashboard" at bounding box center [101, 84] width 111 height 25
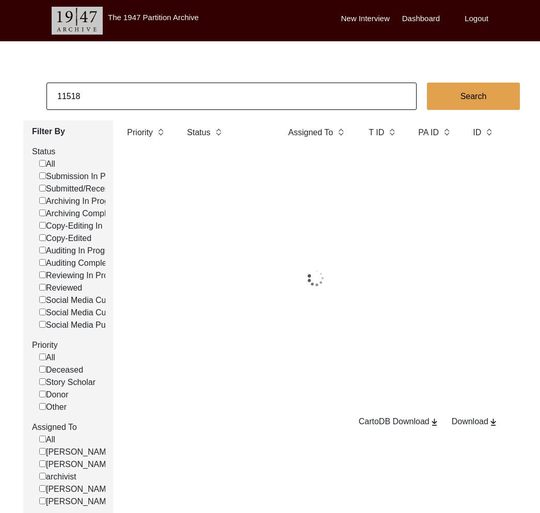
click at [128, 93] on input "11518" at bounding box center [231, 96] width 370 height 27
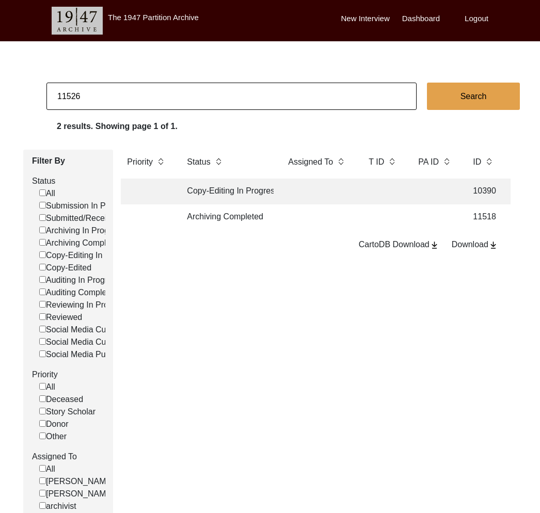
type input "11526"
checkbox input "false"
click at [213, 216] on td "Archiving Completed" at bounding box center [227, 217] width 93 height 26
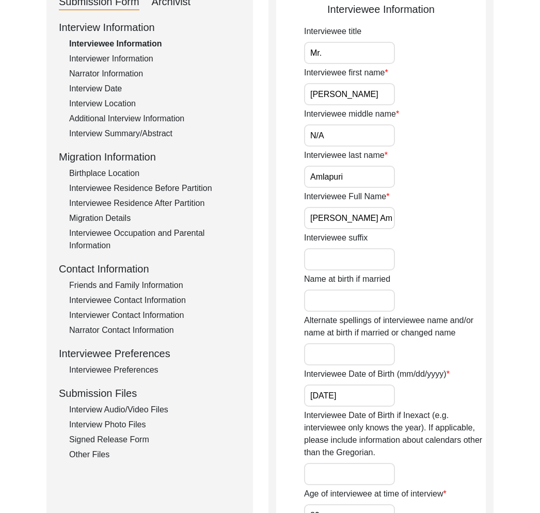
scroll to position [221, 0]
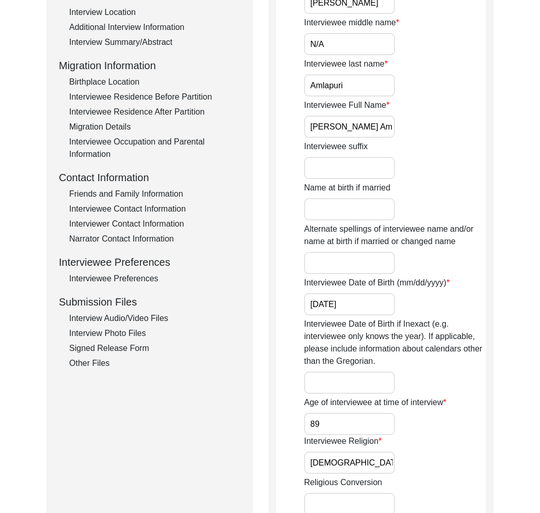
click at [155, 320] on div "Interview Audio/Video Files" at bounding box center [154, 318] width 171 height 12
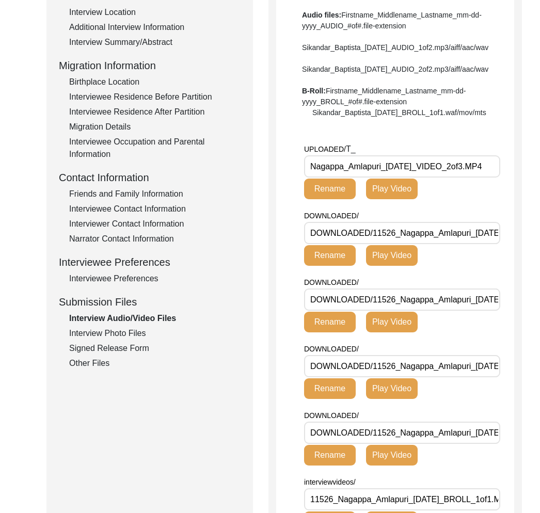
drag, startPoint x: 382, startPoint y: 198, endPoint x: 295, endPoint y: 196, distance: 87.2
click at [295, 196] on app-file-uploader "UPLOADED/ T_ Nagappa_Amlapuri_[DATE]_VIDEO_2of3.MP4 Rename Play Video DOWNLOADE…" at bounding box center [395, 417] width 238 height 548
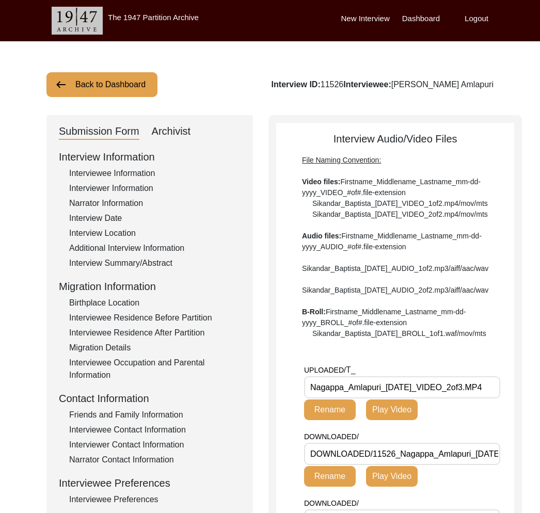
click at [125, 85] on button "Back to Dashboard" at bounding box center [101, 84] width 111 height 25
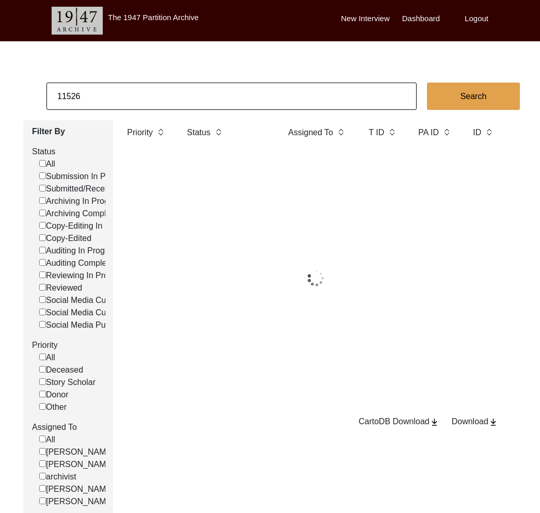
click at [147, 96] on input "11526" at bounding box center [231, 96] width 370 height 27
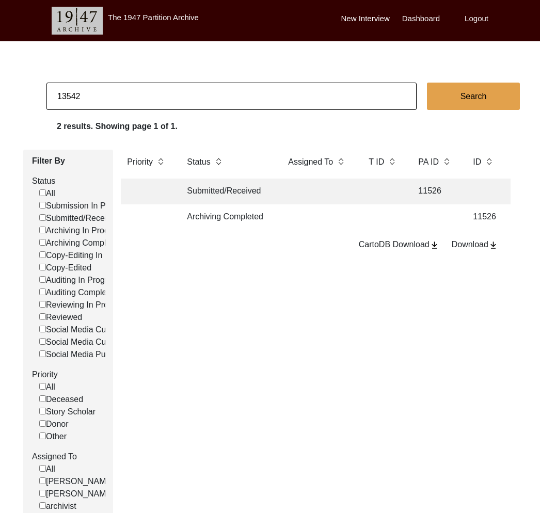
type input "13542"
checkbox input "false"
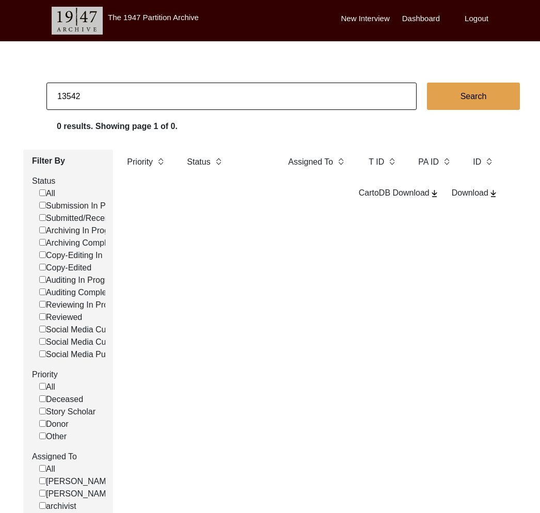
drag, startPoint x: 80, startPoint y: 98, endPoint x: 122, endPoint y: 104, distance: 42.2
click at [122, 104] on input "13542" at bounding box center [231, 96] width 370 height 27
type input "13542"
checkbox input "false"
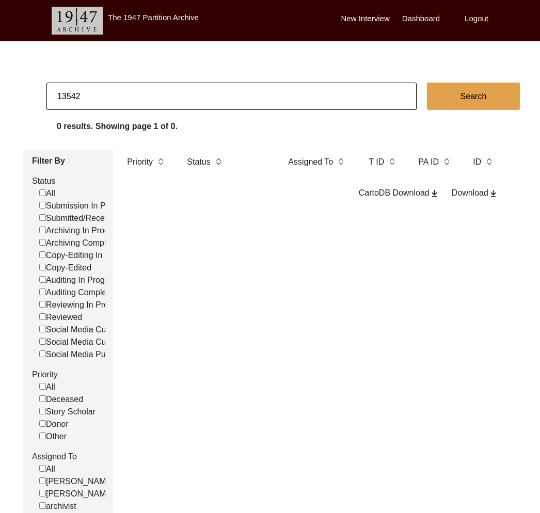
checkbox input "false"
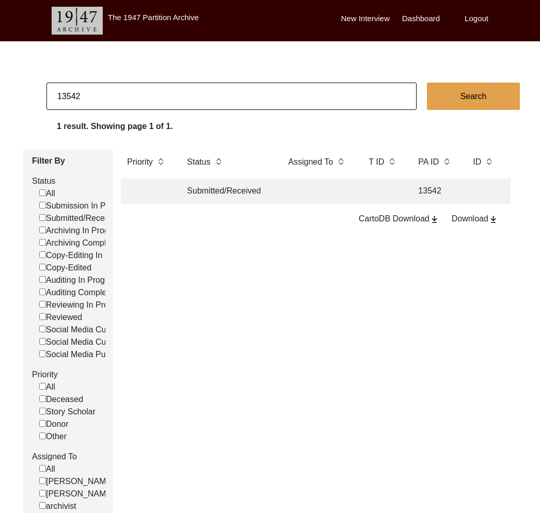
click at [234, 190] on td "Submitted/Received" at bounding box center [227, 192] width 93 height 26
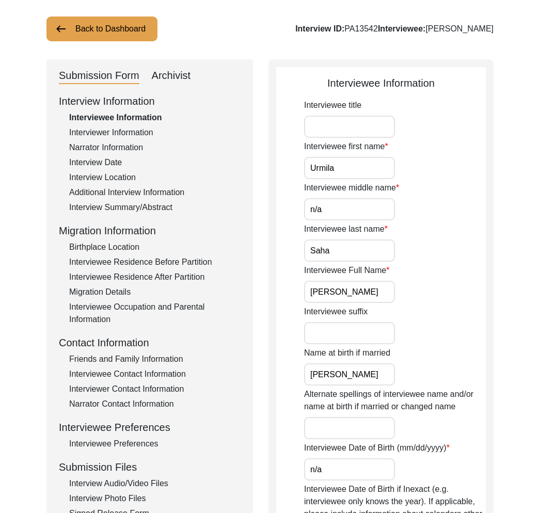
scroll to position [225, 0]
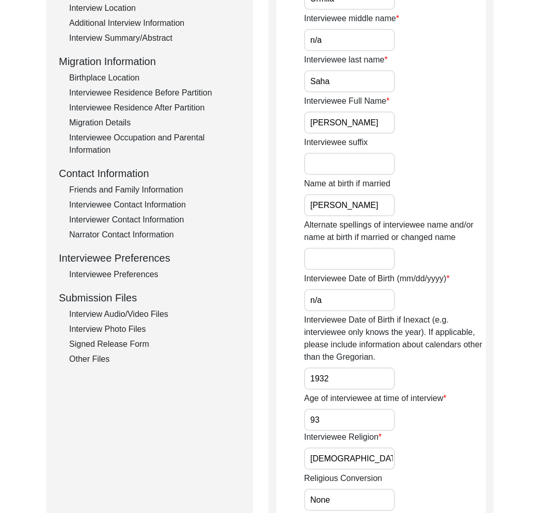
click at [138, 313] on div "Interview Audio/Video Files" at bounding box center [154, 314] width 171 height 12
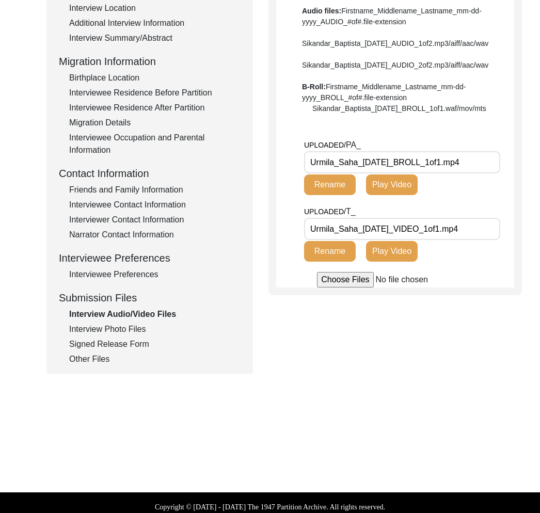
scroll to position [0, 0]
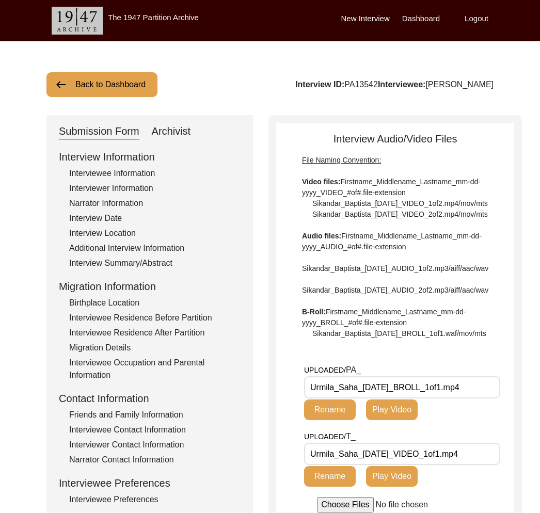
click at [172, 135] on div "Archivist" at bounding box center [171, 131] width 39 height 17
select select "Submitted/Received"
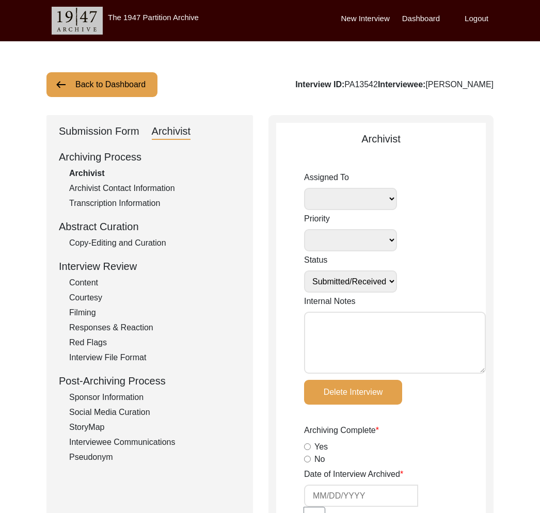
click at [408, 335] on textarea "Internal Notes" at bounding box center [395, 343] width 182 height 62
type textarea "[PERSON_NAME] [DATE]: T files"
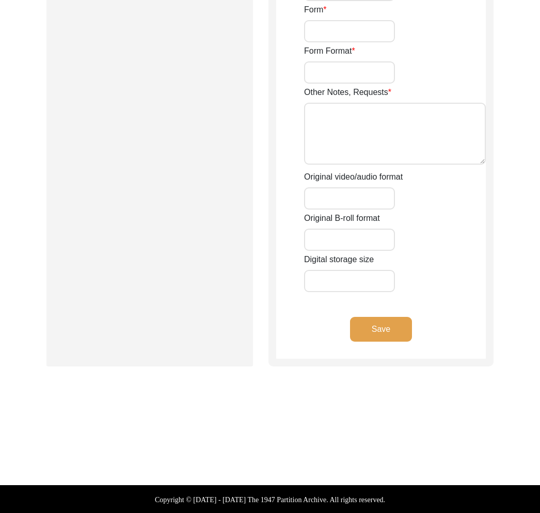
click at [399, 322] on button "Save" at bounding box center [381, 329] width 62 height 25
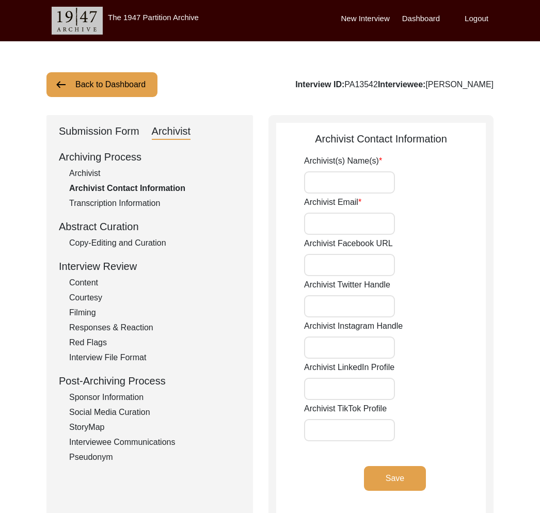
click at [90, 88] on button "Back to Dashboard" at bounding box center [101, 84] width 111 height 25
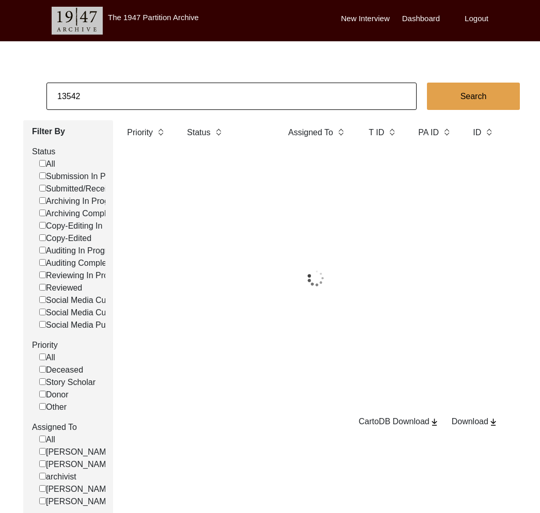
click at [90, 88] on input "13542" at bounding box center [231, 96] width 370 height 27
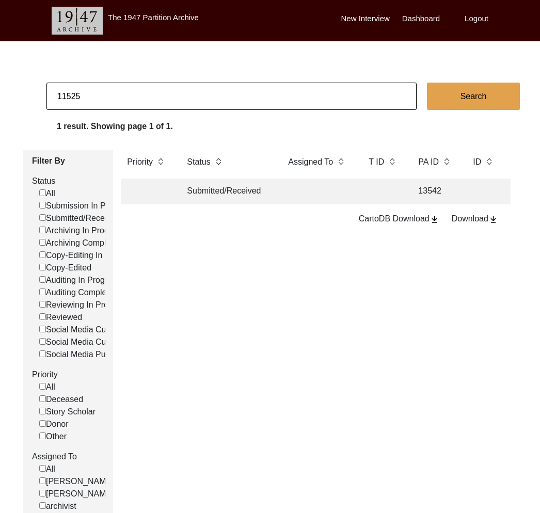
type input "11525"
checkbox input "false"
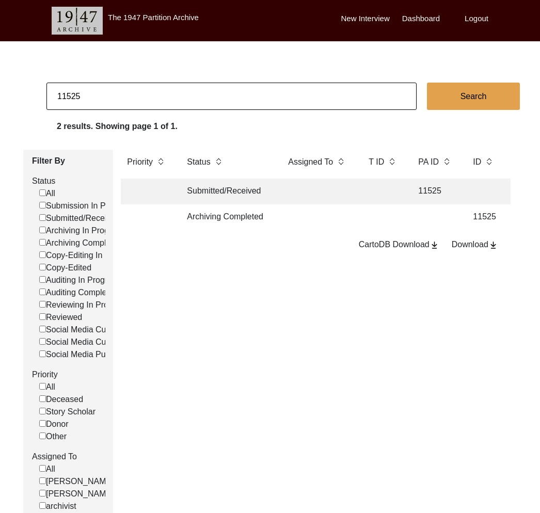
click at [193, 209] on td "Archiving Completed" at bounding box center [227, 217] width 93 height 26
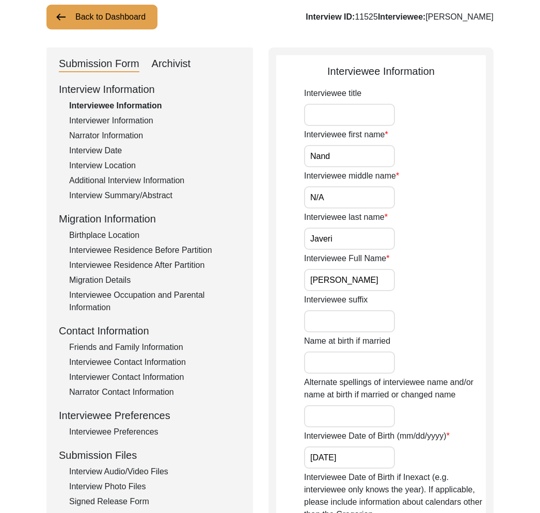
scroll to position [143, 0]
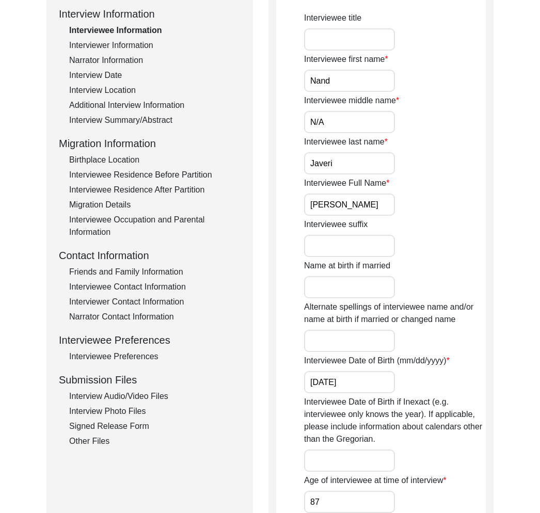
click at [147, 393] on div "Interview Audio/Video Files" at bounding box center [154, 396] width 171 height 12
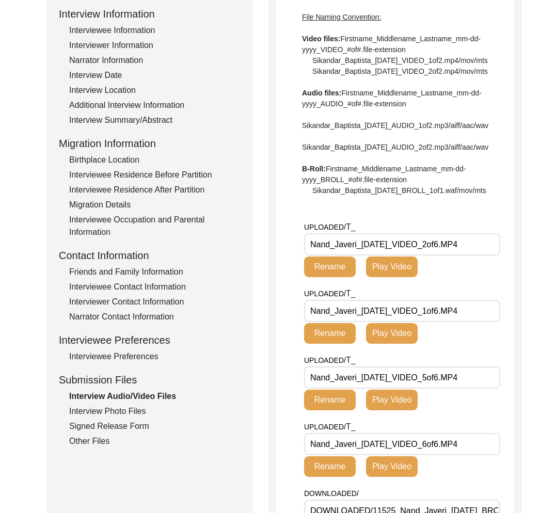
click at [359, 255] on input "Nand_Javeri_[DATE]_VIDEO_2of6.MP4" at bounding box center [402, 244] width 196 height 22
drag, startPoint x: 354, startPoint y: 274, endPoint x: 277, endPoint y: 273, distance: 77.4
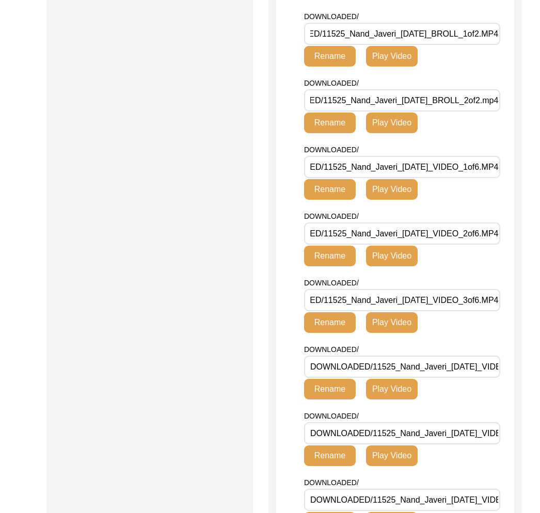
scroll to position [0, 0]
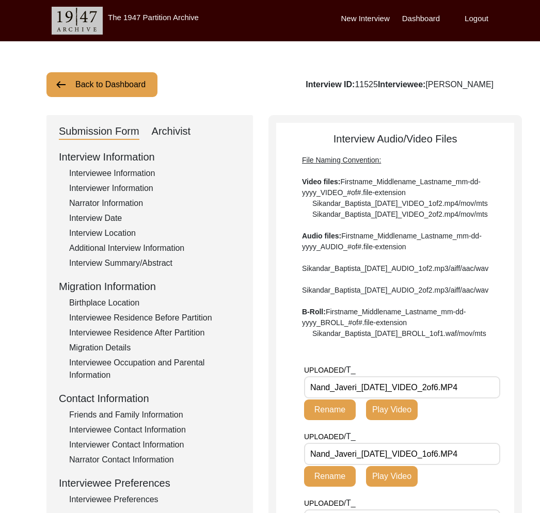
click at [119, 85] on button "Back to Dashboard" at bounding box center [101, 84] width 111 height 25
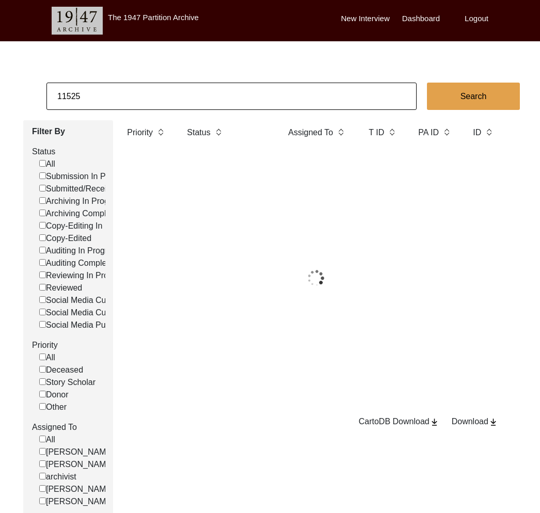
click at [135, 92] on input "11525" at bounding box center [231, 96] width 370 height 27
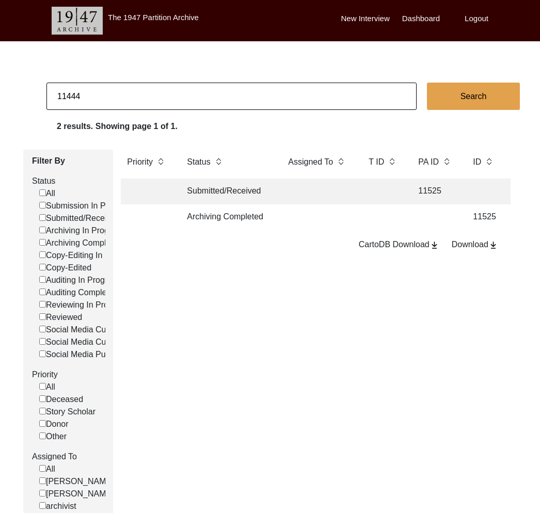
type input "11444"
checkbox input "false"
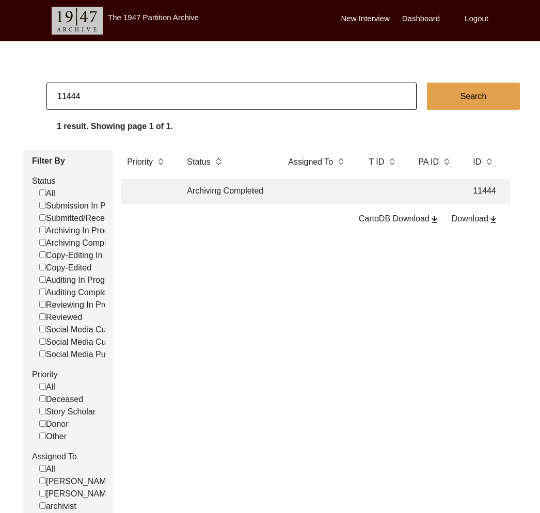
click at [196, 189] on td "Archiving Completed" at bounding box center [227, 192] width 93 height 26
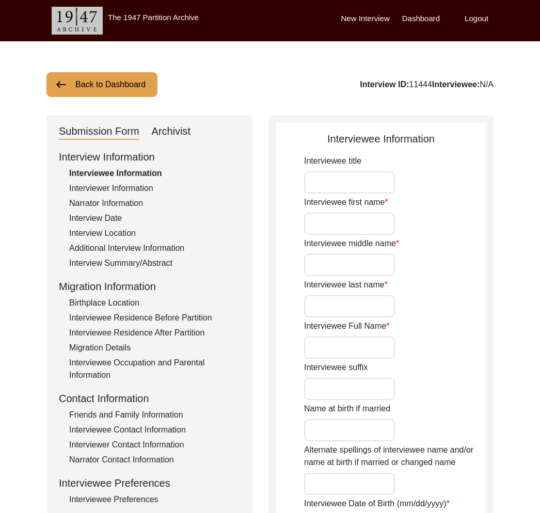
type input "Mrs."
type input "[PERSON_NAME]"
type input "-"
type input "Dua"
type input "[PERSON_NAME]"
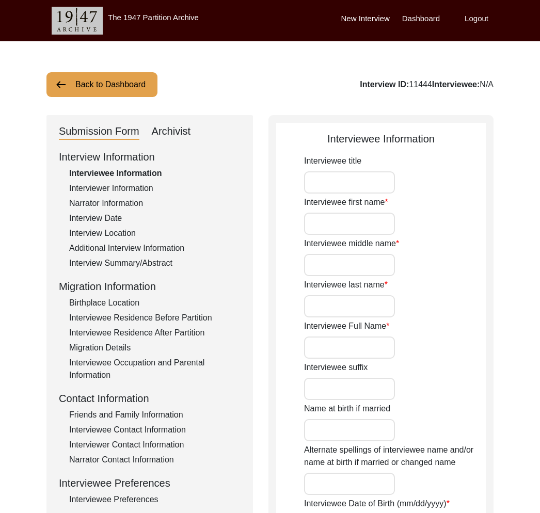
type input "[DATE]"
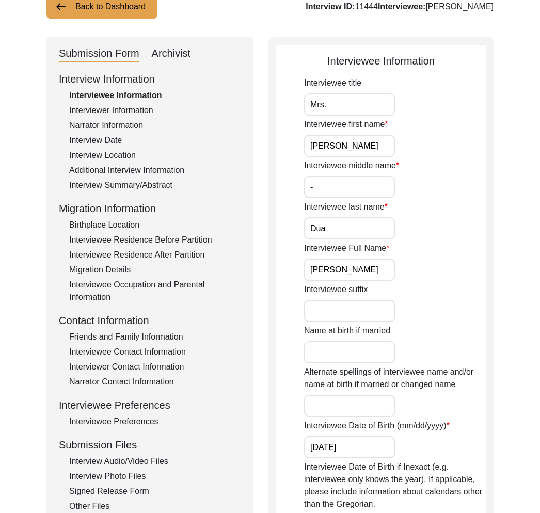
scroll to position [156, 0]
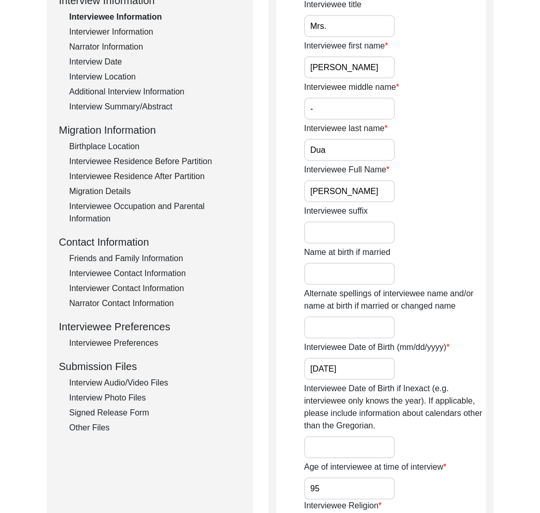
drag, startPoint x: 101, startPoint y: 421, endPoint x: 111, endPoint y: 394, distance: 29.2
click at [101, 420] on div "Interview Information Interviewee Information Interviewer Information Narrator …" at bounding box center [150, 213] width 182 height 441
click at [113, 383] on div "Interview Audio/Video Files" at bounding box center [154, 383] width 171 height 12
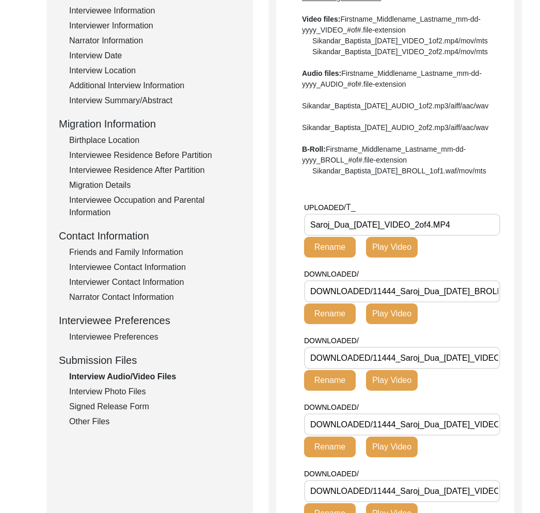
drag, startPoint x: 349, startPoint y: 261, endPoint x: 273, endPoint y: 260, distance: 75.8
click at [273, 260] on div "Interview Audio/Video Files File Naming Convention: Video files: Firstname_Midd…" at bounding box center [394, 421] width 253 height 937
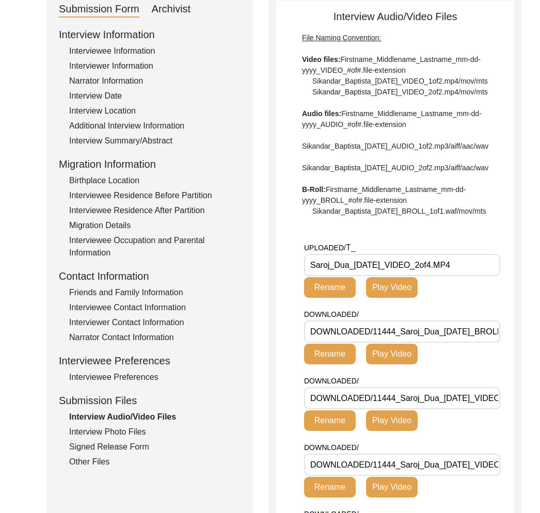
scroll to position [0, 0]
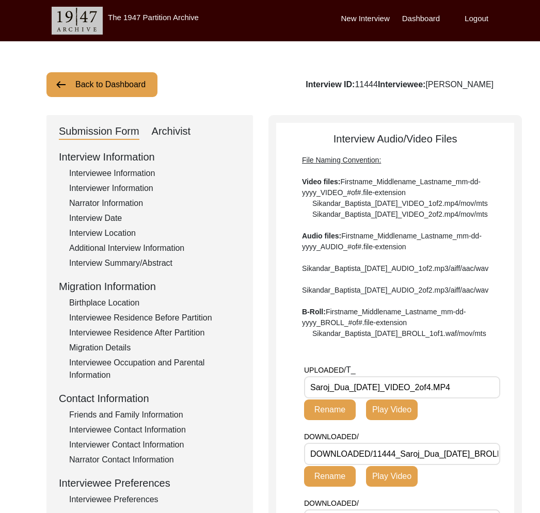
click at [122, 89] on button "Back to Dashboard" at bounding box center [101, 84] width 111 height 25
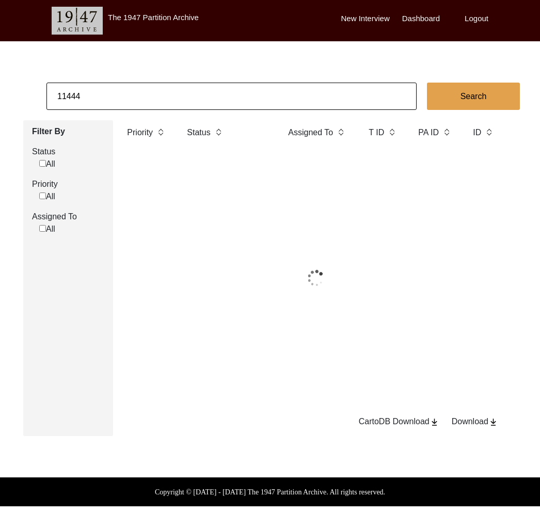
click at [143, 101] on input "11444" at bounding box center [231, 96] width 370 height 27
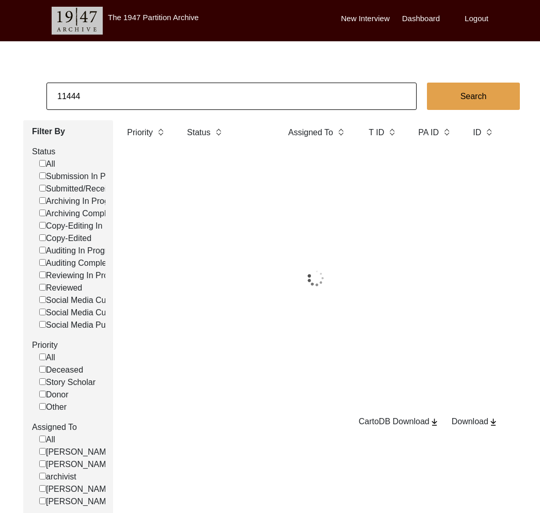
click at [143, 101] on input "11444" at bounding box center [231, 96] width 370 height 27
paste input "87"
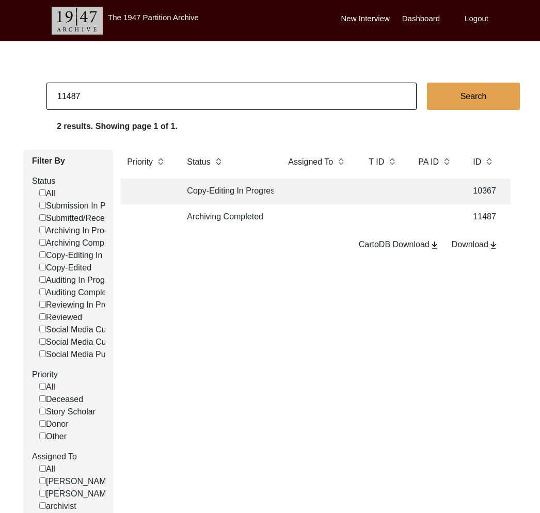
click at [232, 216] on td "Archiving Completed" at bounding box center [227, 217] width 93 height 26
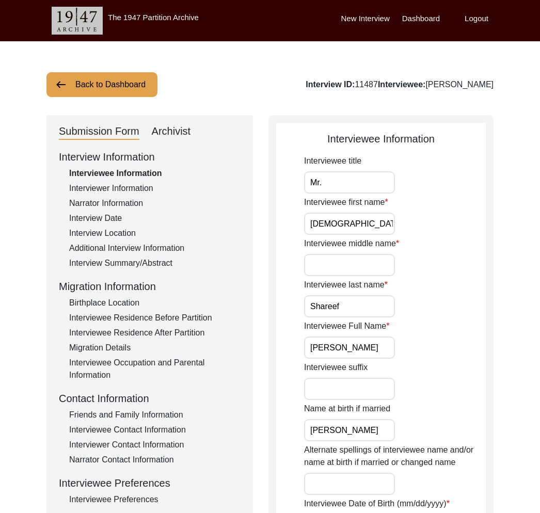
scroll to position [291, 0]
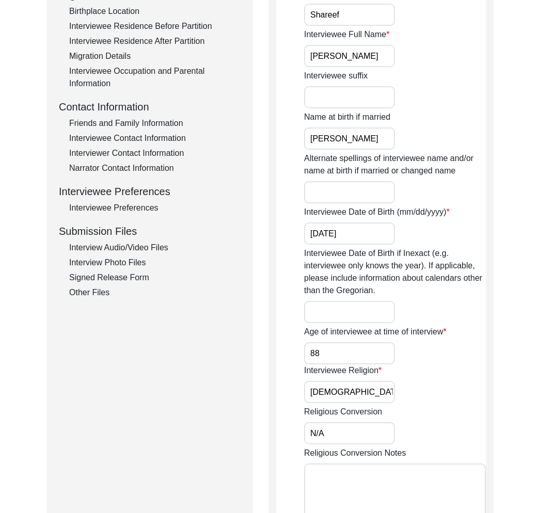
click at [119, 249] on div "Interview Audio/Video Files" at bounding box center [154, 247] width 171 height 12
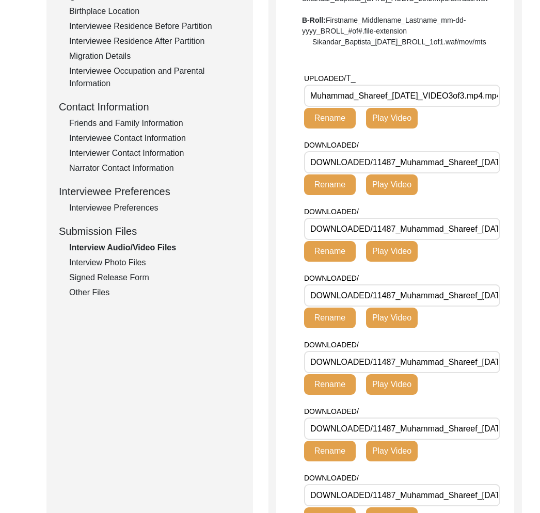
drag, startPoint x: 388, startPoint y: 124, endPoint x: 262, endPoint y: 123, distance: 126.9
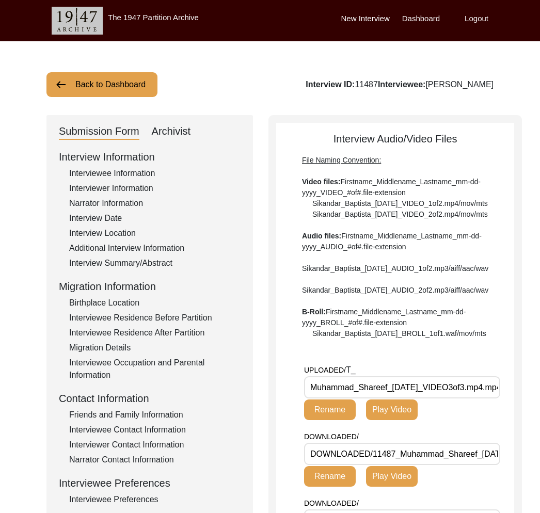
drag, startPoint x: 101, startPoint y: 77, endPoint x: 106, endPoint y: 80, distance: 6.0
click at [106, 80] on button "Back to Dashboard" at bounding box center [101, 84] width 111 height 25
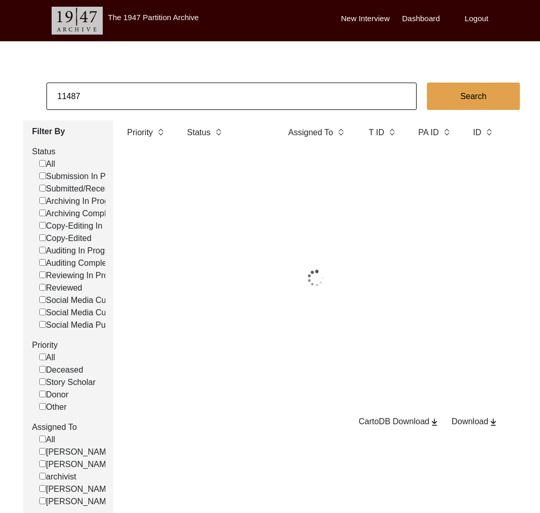
drag, startPoint x: 106, startPoint y: 80, endPoint x: 131, endPoint y: 94, distance: 28.0
click at [130, 94] on input "11487" at bounding box center [231, 96] width 370 height 27
click at [131, 94] on input "11487" at bounding box center [231, 96] width 370 height 27
paste input "300"
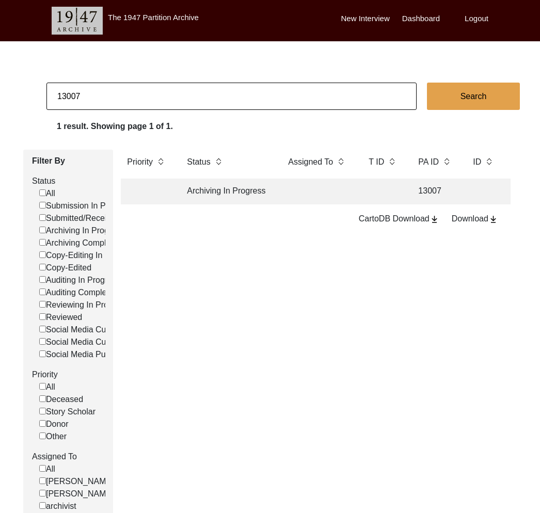
click at [218, 192] on td "Archiving In Progress" at bounding box center [227, 192] width 93 height 26
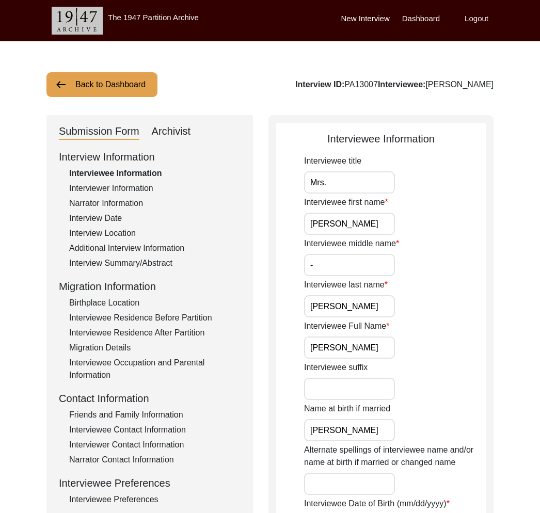
click at [180, 130] on div "Archivist" at bounding box center [171, 131] width 39 height 17
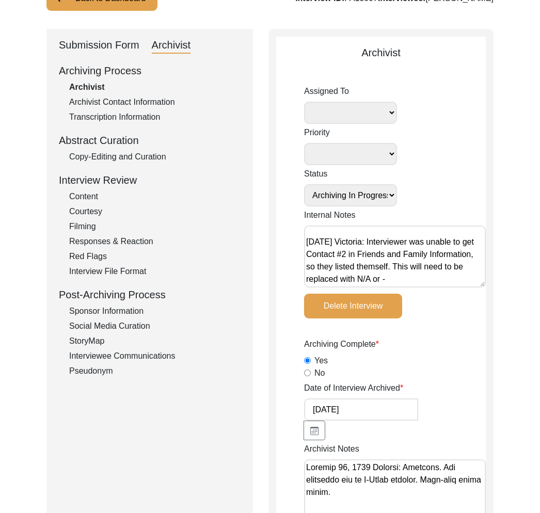
scroll to position [98, 0]
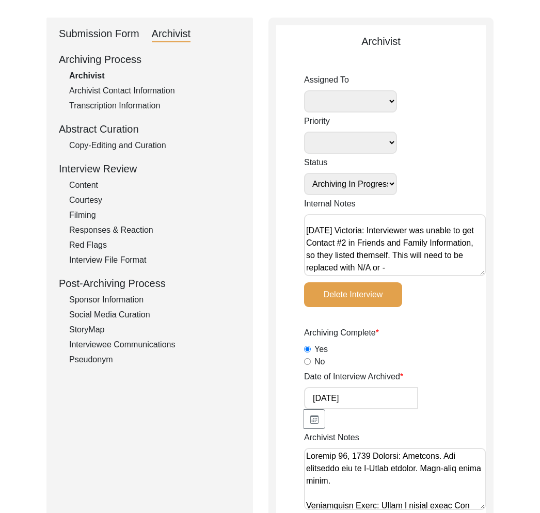
click at [109, 38] on div "Submission Form" at bounding box center [99, 34] width 80 height 17
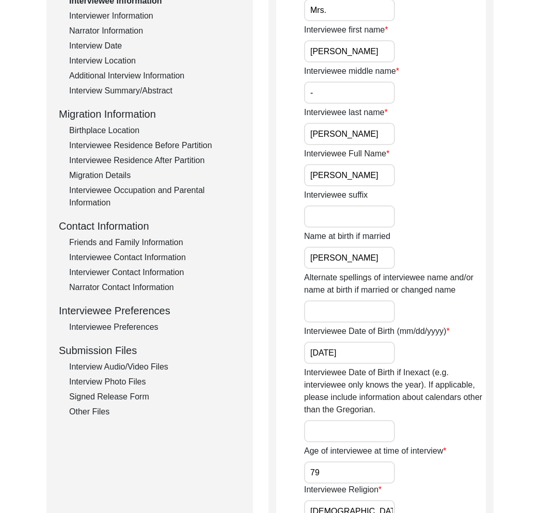
scroll to position [199, 0]
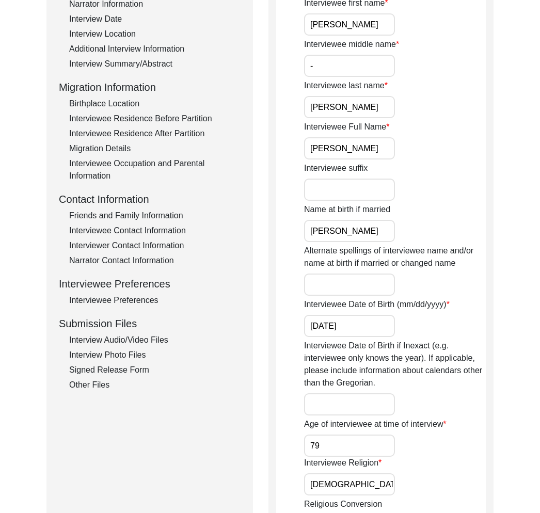
click at [127, 351] on div "Interview Photo Files" at bounding box center [154, 355] width 171 height 12
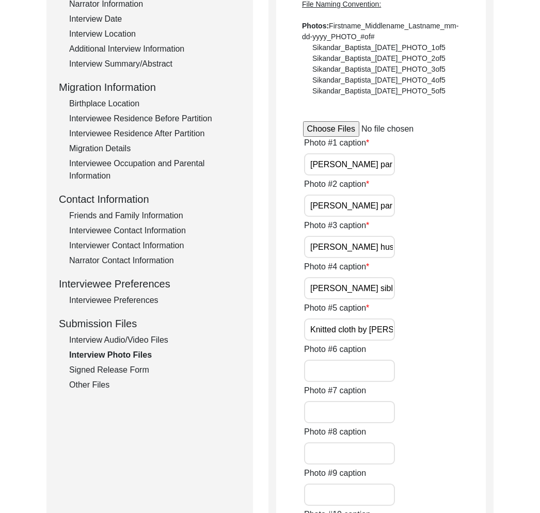
click at [126, 339] on div "Interview Audio/Video Files" at bounding box center [154, 340] width 171 height 12
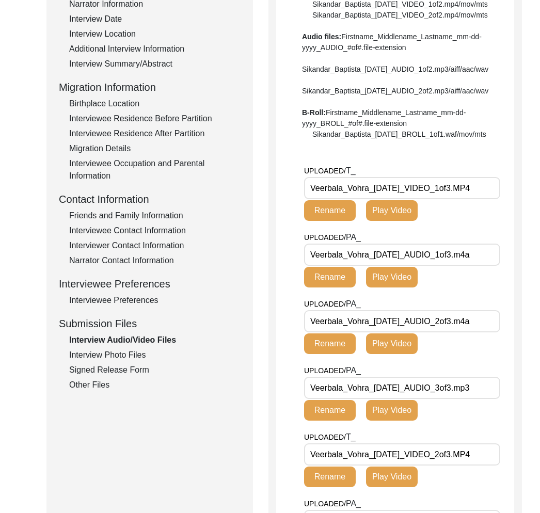
drag, startPoint x: 368, startPoint y: 220, endPoint x: 314, endPoint y: 219, distance: 54.2
click at [314, 199] on input "Veerbala_Vohra_[DATE]_VIDEO_1of3.MP4" at bounding box center [402, 188] width 196 height 22
click at [369, 199] on input "Veerbala_Vohra_[DATE]_VIDEO_1of3.MP4" at bounding box center [402, 188] width 196 height 22
drag, startPoint x: 367, startPoint y: 221, endPoint x: 295, endPoint y: 221, distance: 72.2
click at [295, 221] on app-file-uploader "UPLOADED/ T_ Veerbala_Vohra_[DATE]_VIDEO_1of3.MP4 Rename Play Video UPLOADED/ P…" at bounding box center [395, 439] width 238 height 548
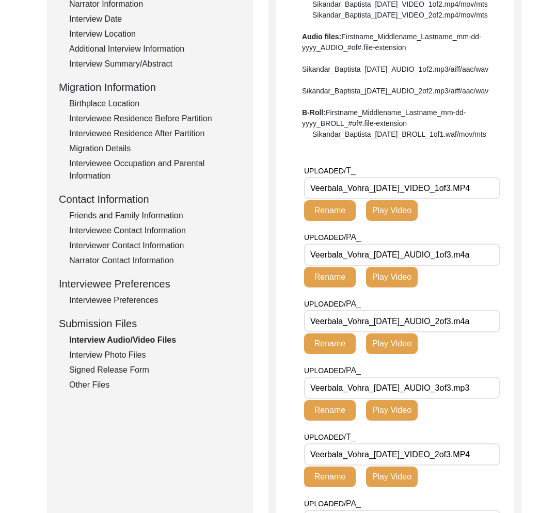
scroll to position [0, 0]
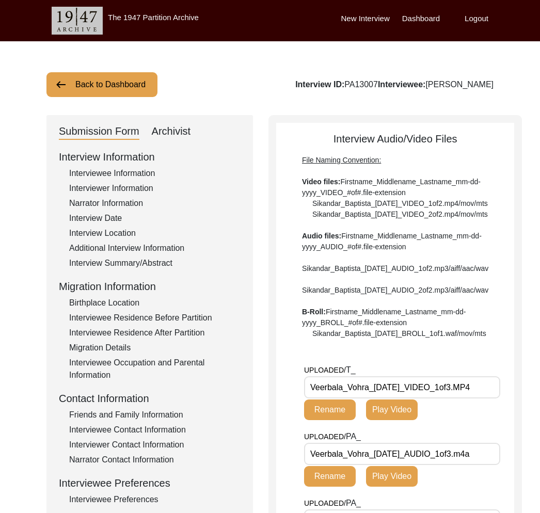
click at [390, 82] on div "Interview ID: PA13007 Interviewee: [PERSON_NAME]" at bounding box center [394, 84] width 198 height 12
copy div "PA13007"
click at [119, 86] on button "Back to Dashboard" at bounding box center [101, 84] width 111 height 25
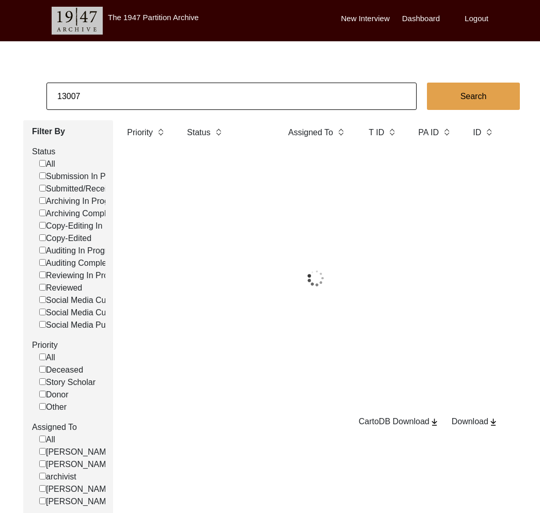
click at [131, 93] on input "13007" at bounding box center [231, 96] width 370 height 27
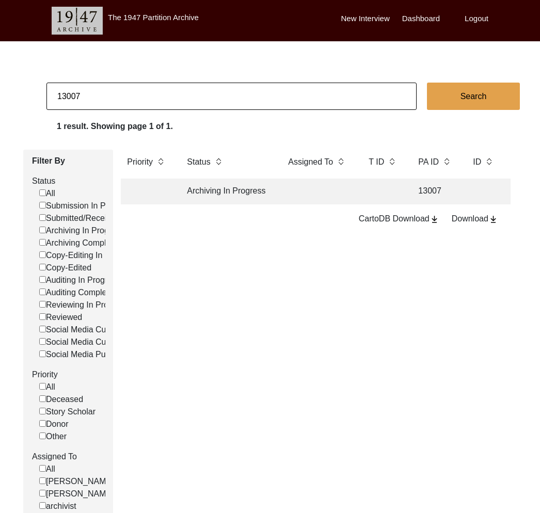
paste input "338"
click at [249, 188] on td "Archiving In Progress" at bounding box center [227, 192] width 93 height 26
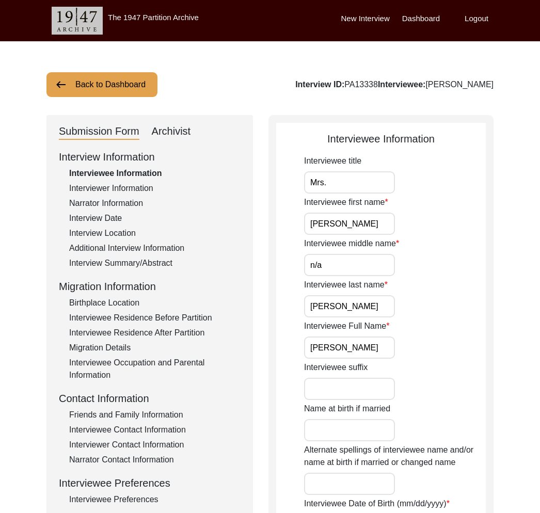
click at [143, 179] on div "Interviewee Information" at bounding box center [154, 173] width 171 height 12
click at [141, 186] on div "Interviewer Information" at bounding box center [154, 188] width 171 height 12
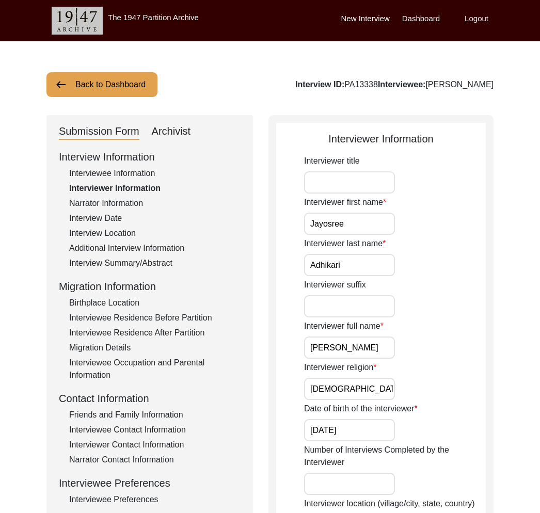
click at [138, 170] on div "Interviewee Information" at bounding box center [154, 173] width 171 height 12
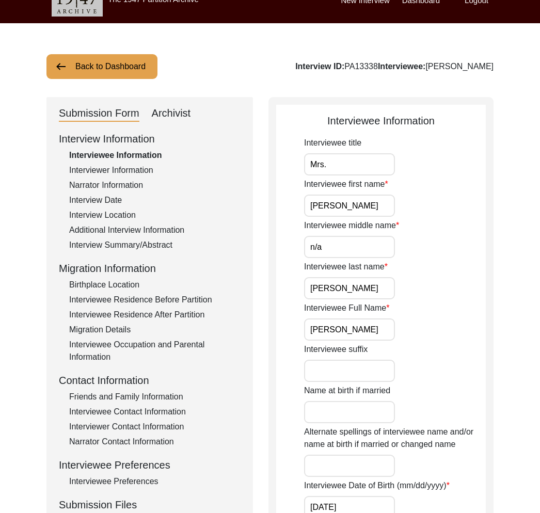
scroll to position [21, 0]
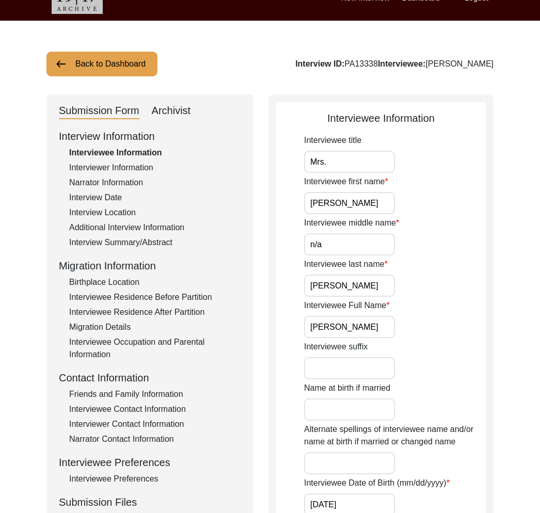
click at [163, 110] on div "Archivist" at bounding box center [171, 111] width 39 height 17
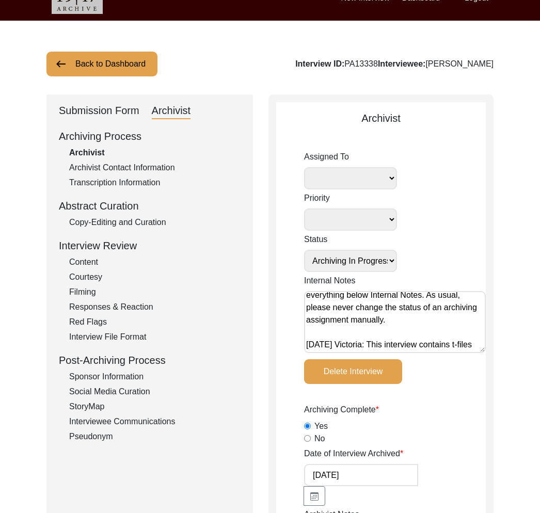
scroll to position [78, 0]
click at [128, 109] on div "Submission Form" at bounding box center [99, 111] width 80 height 17
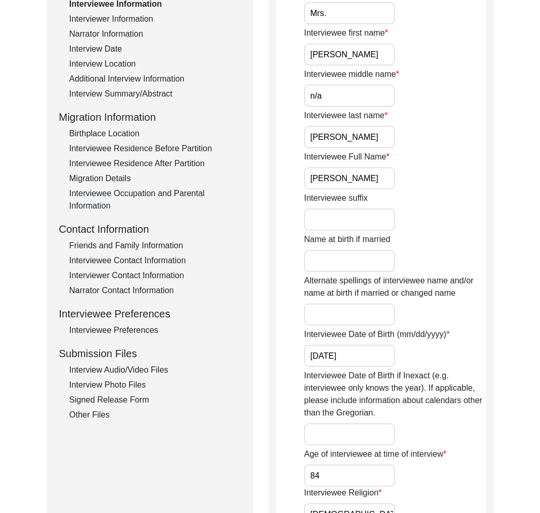
scroll to position [182, 0]
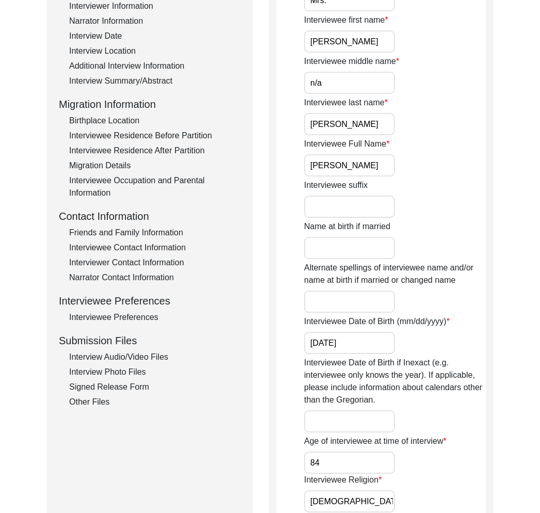
click at [120, 355] on div "Interview Audio/Video Files" at bounding box center [154, 357] width 171 height 12
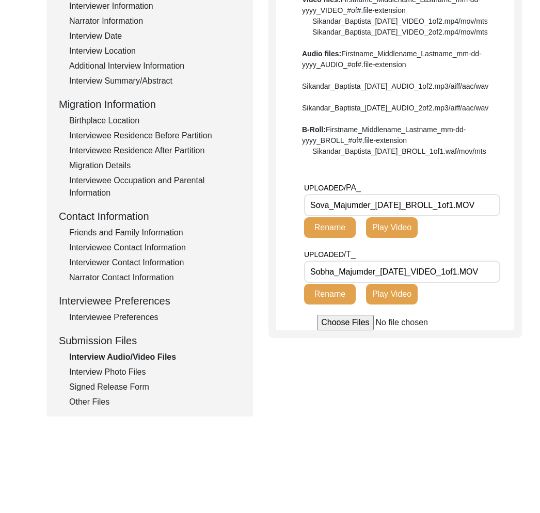
drag, startPoint x: 374, startPoint y: 305, endPoint x: 285, endPoint y: 302, distance: 89.3
click at [285, 302] on app-file-uploader "UPLOADED/ PA_ Sova_Majumder_[DATE]_BROLL_1of1.MOV Rename Play Video UPLOADED/ T…" at bounding box center [395, 256] width 238 height 149
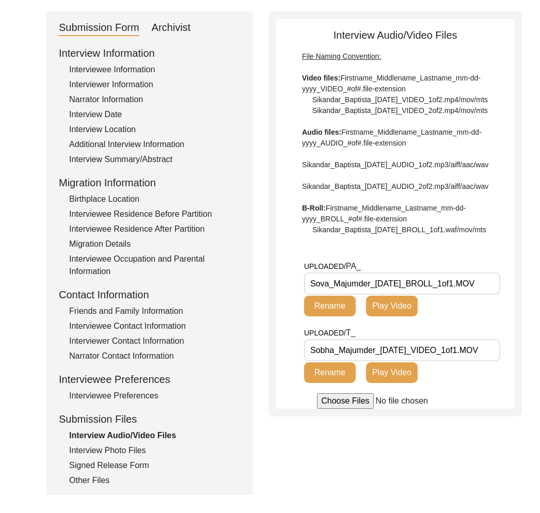
scroll to position [74, 0]
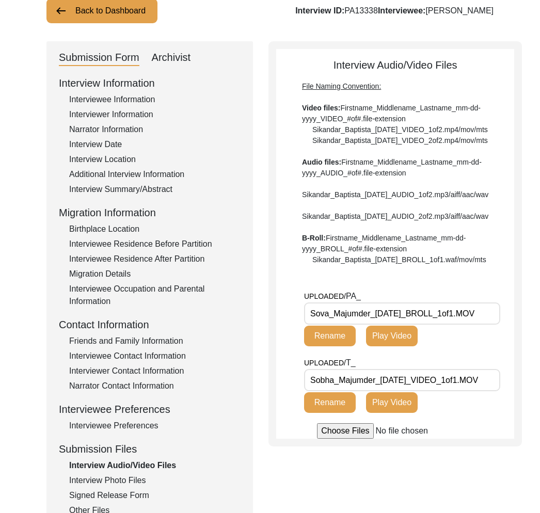
click at [123, 99] on div "Interviewee Information" at bounding box center [154, 99] width 171 height 12
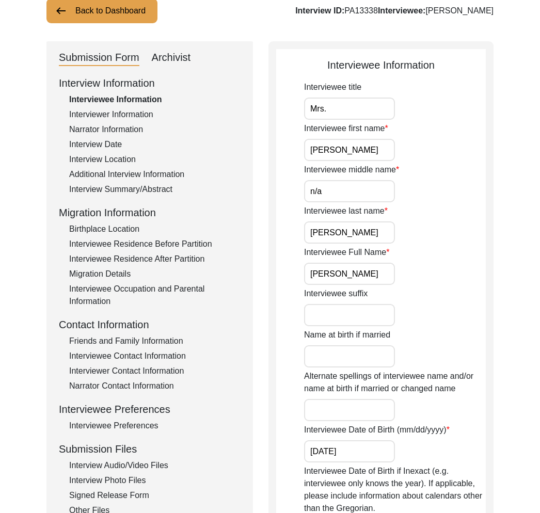
click at [163, 57] on div "Archivist" at bounding box center [171, 58] width 39 height 17
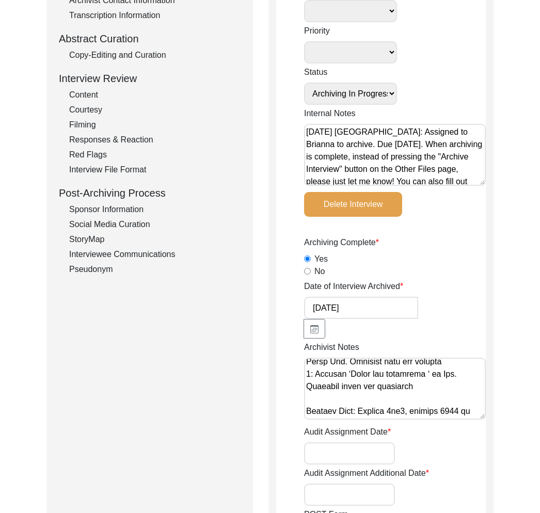
scroll to position [0, 0]
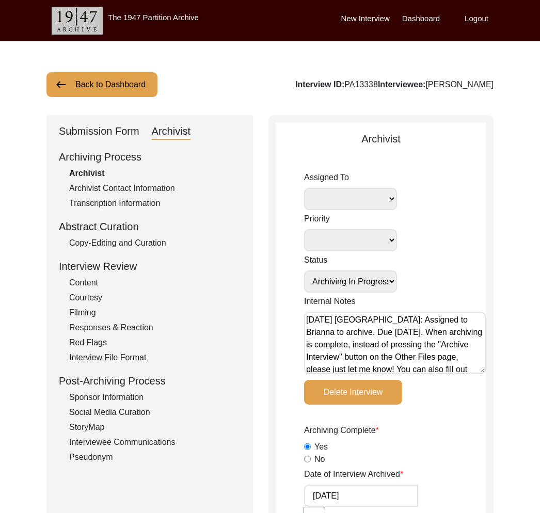
click at [65, 123] on div "Submission Form" at bounding box center [99, 131] width 80 height 17
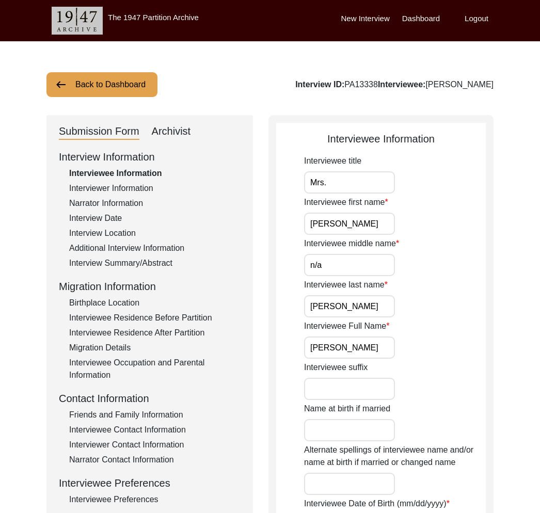
click at [116, 191] on div "Interviewer Information" at bounding box center [154, 188] width 171 height 12
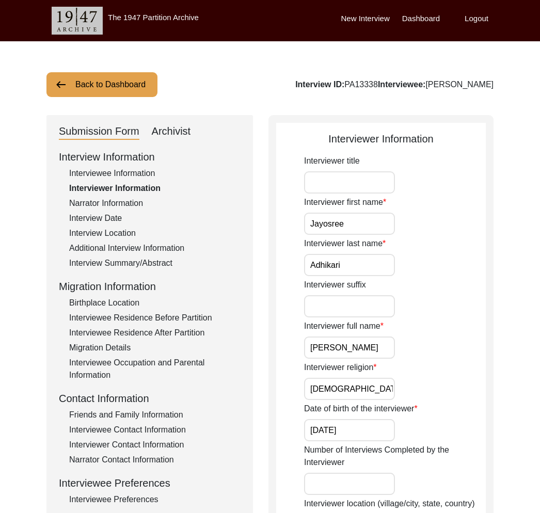
click at [164, 135] on div "Archivist" at bounding box center [171, 131] width 39 height 17
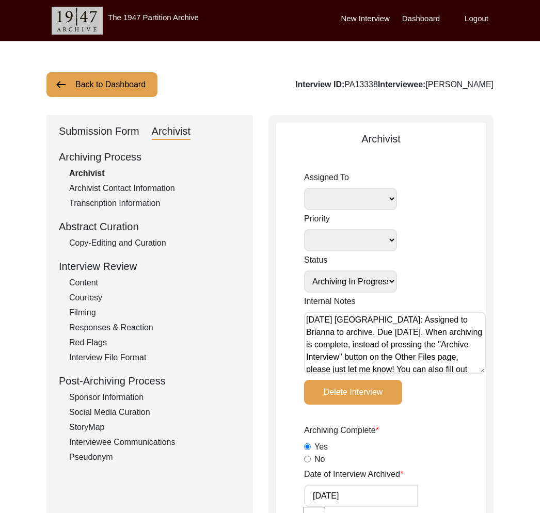
click at [106, 139] on div "Submission Form" at bounding box center [99, 131] width 80 height 17
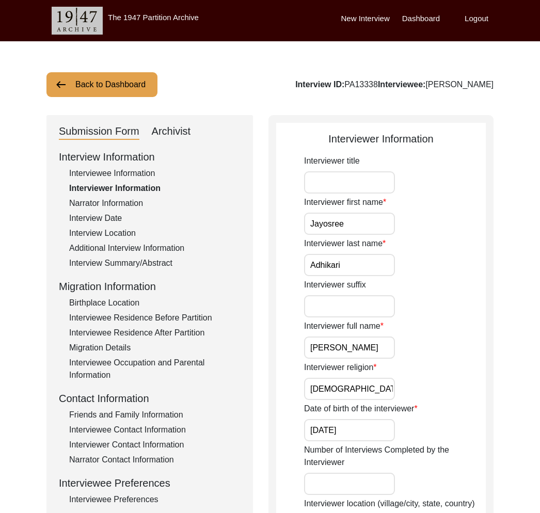
click at [100, 179] on div "Interviewee Information" at bounding box center [154, 173] width 171 height 12
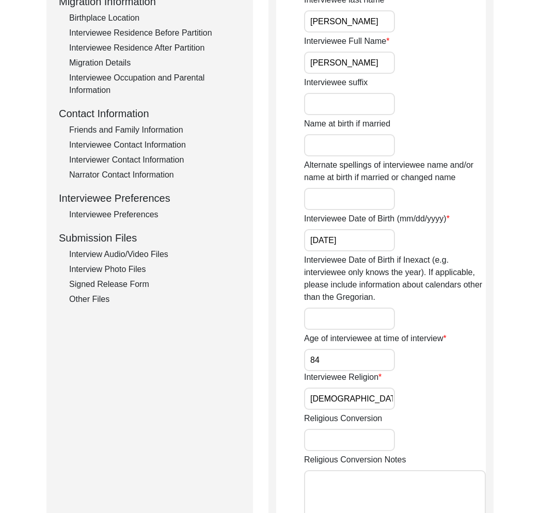
scroll to position [337, 0]
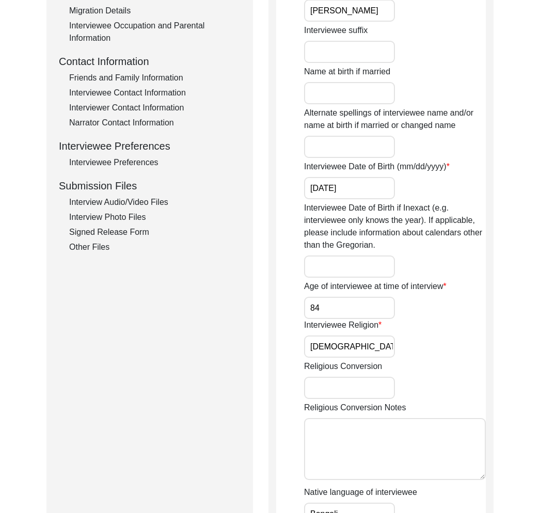
click at [140, 230] on div "Signed Release Form" at bounding box center [154, 232] width 171 height 12
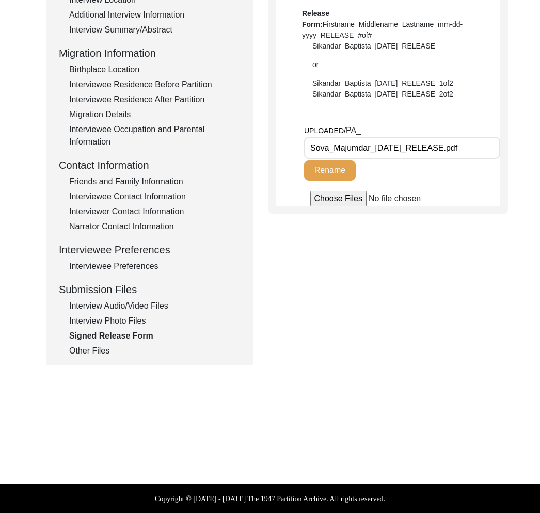
click at [134, 317] on div "Interview Photo Files" at bounding box center [154, 321] width 171 height 12
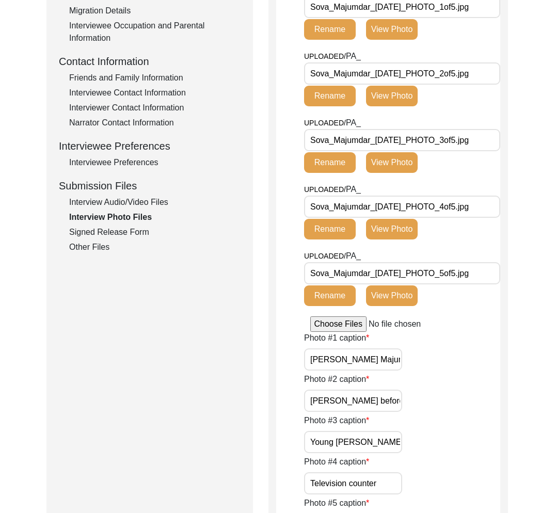
scroll to position [0, 0]
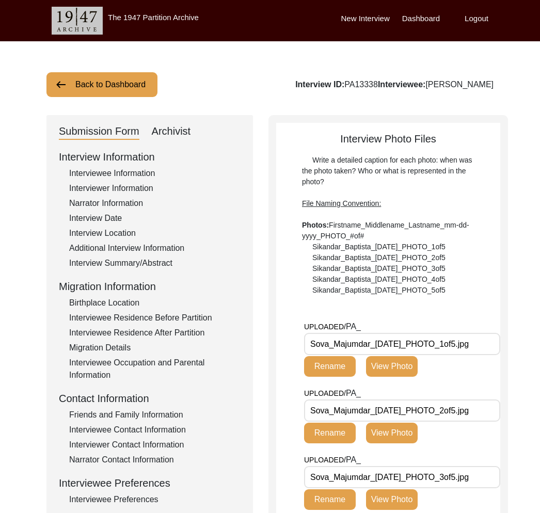
click at [138, 173] on div "Interviewee Information" at bounding box center [154, 173] width 171 height 12
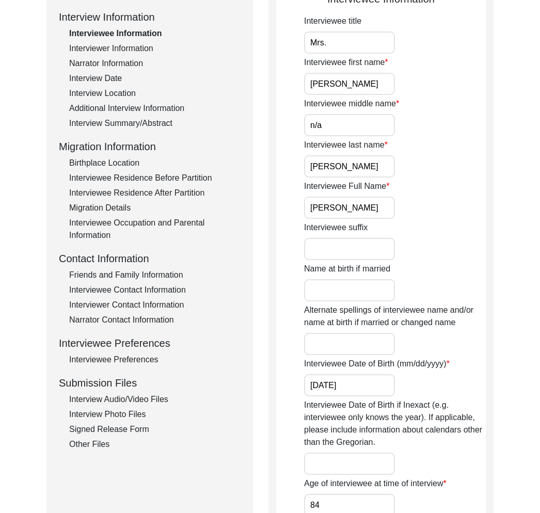
scroll to position [75, 0]
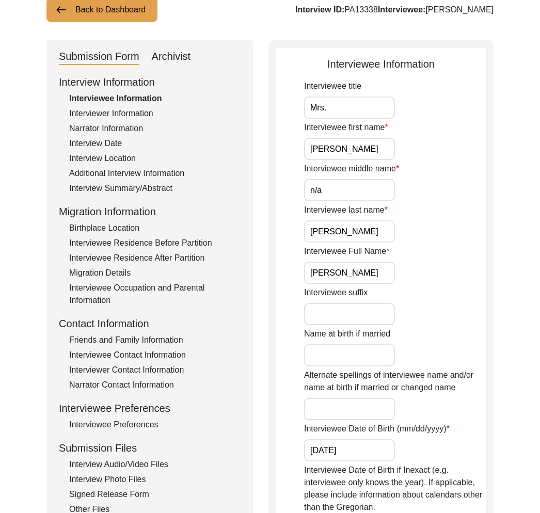
click at [138, 179] on div "Additional Interview Information" at bounding box center [154, 173] width 171 height 12
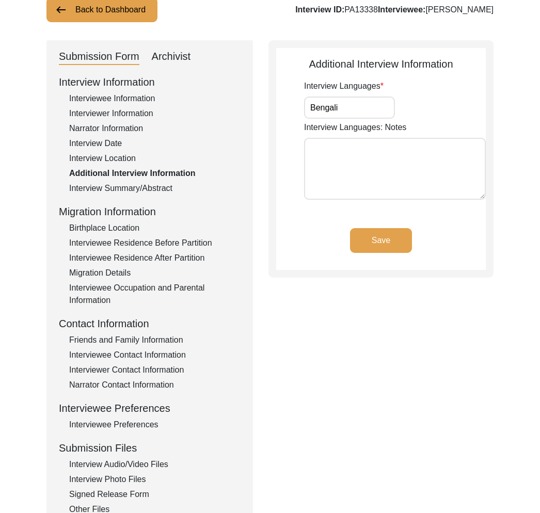
click at [142, 184] on div "Interview Summary/Abstract" at bounding box center [154, 188] width 171 height 12
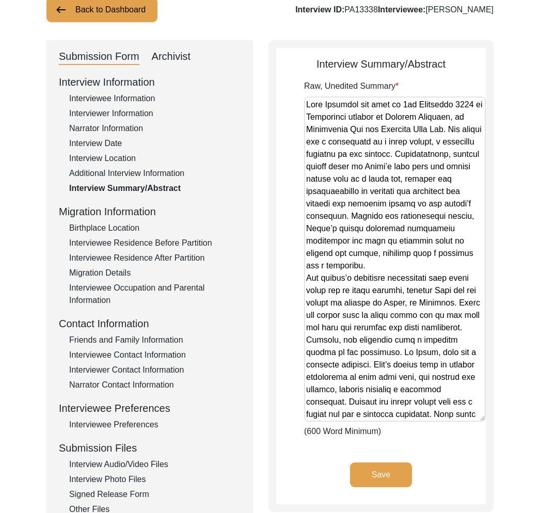
drag, startPoint x: 478, startPoint y: 152, endPoint x: 477, endPoint y: 417, distance: 264.7
click at [477, 417] on textarea "Raw, Unedited Summary" at bounding box center [395, 258] width 182 height 325
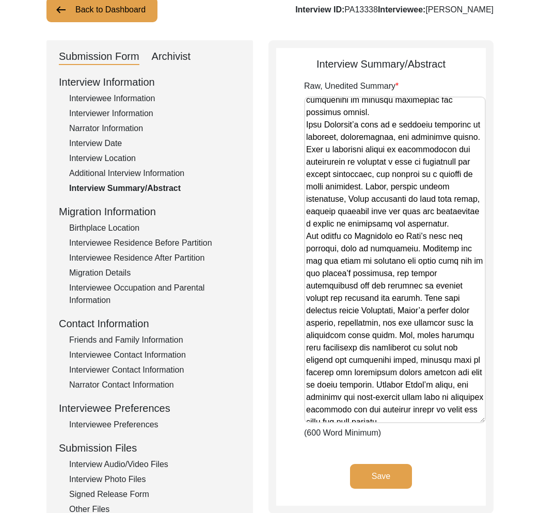
scroll to position [716, 0]
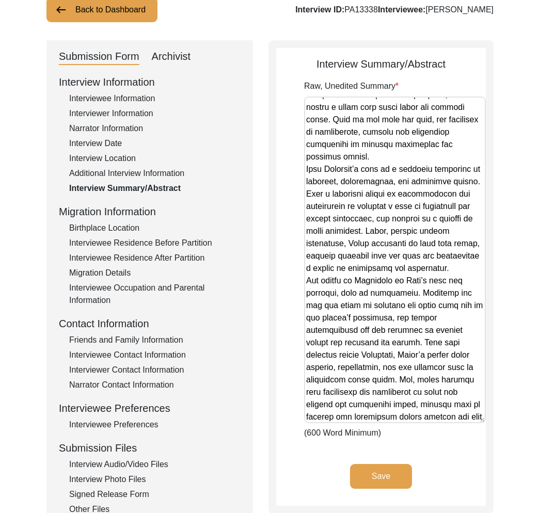
click at [152, 145] on div "Interview Date" at bounding box center [154, 143] width 171 height 12
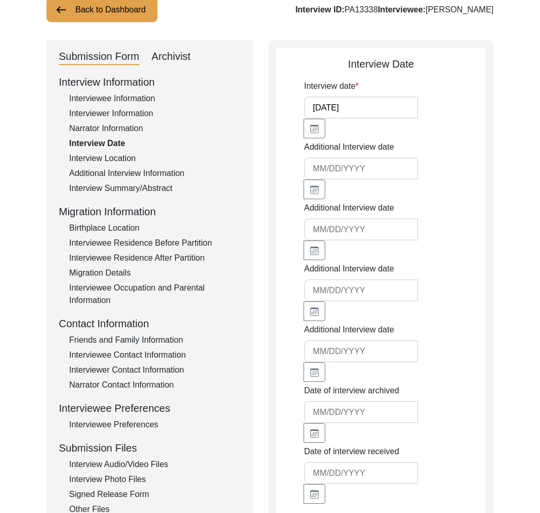
click at [172, 55] on div "Archivist" at bounding box center [171, 56] width 39 height 17
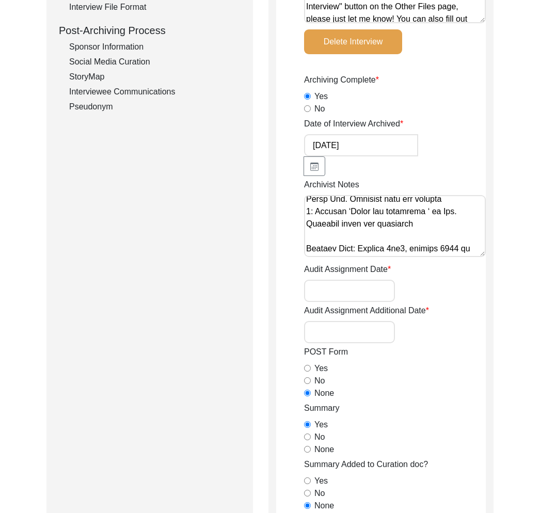
scroll to position [0, 0]
